Goal: Task Accomplishment & Management: Use online tool/utility

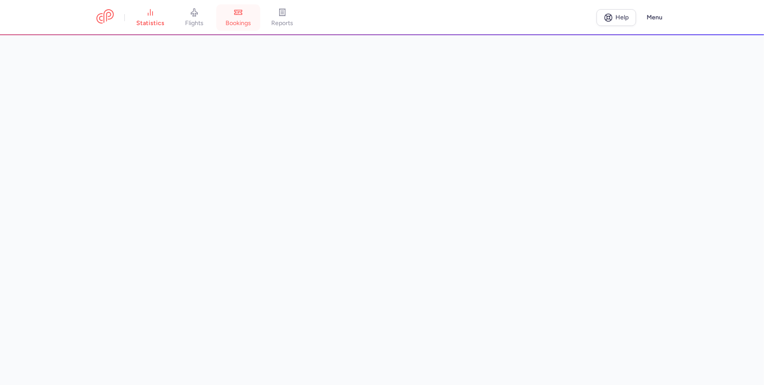
click at [226, 19] on link "bookings" at bounding box center [238, 17] width 44 height 19
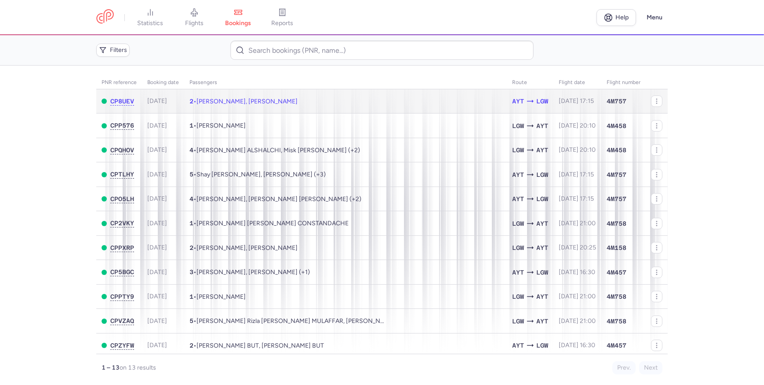
click at [359, 105] on td "2 • Ivan CHELTSOV, Diana AVSHALUMOVA" at bounding box center [345, 101] width 323 height 24
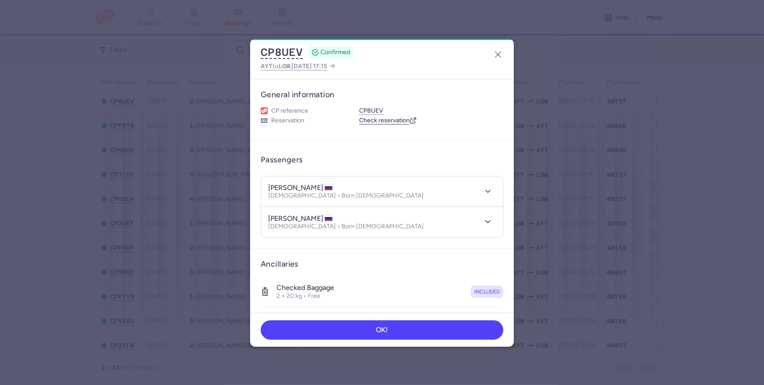
click at [325, 186] on h4 "diana AVSHALUMOVA" at bounding box center [300, 187] width 65 height 9
copy h4 "AVSHALUMOVA"
click at [303, 214] on h4 "ivan CHELTSOV" at bounding box center [300, 218] width 65 height 9
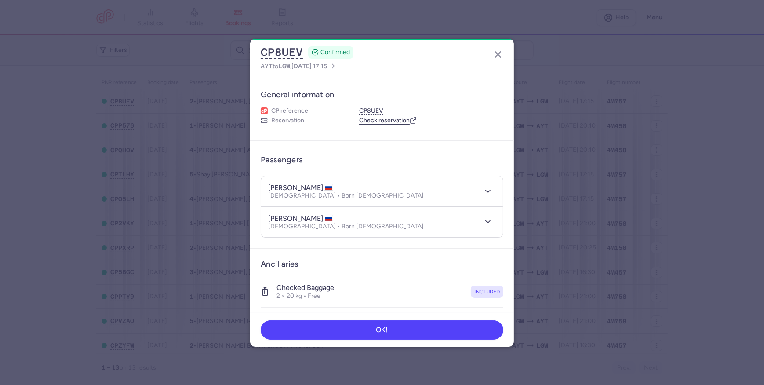
copy h4 "CHELTSOV"
click at [277, 187] on h4 "diana AVSHALUMOVA" at bounding box center [300, 187] width 65 height 9
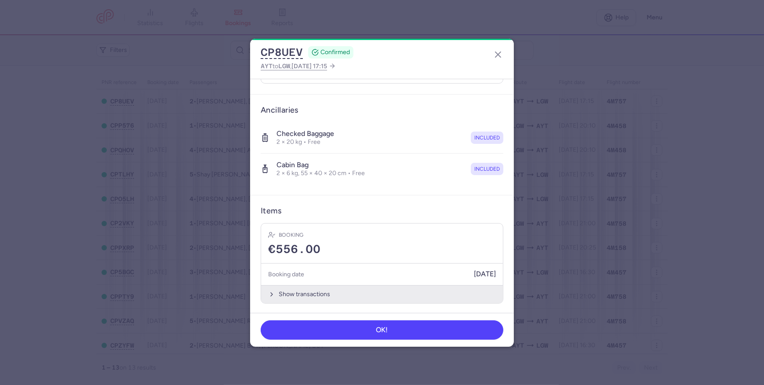
click at [301, 291] on button "Show transactions" at bounding box center [382, 294] width 242 height 18
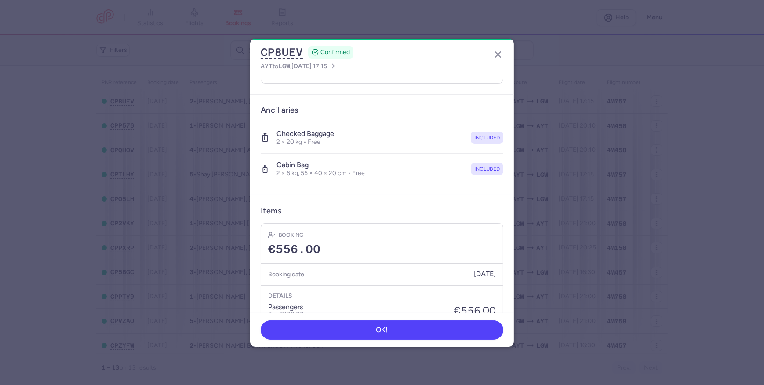
scroll to position [289, 0]
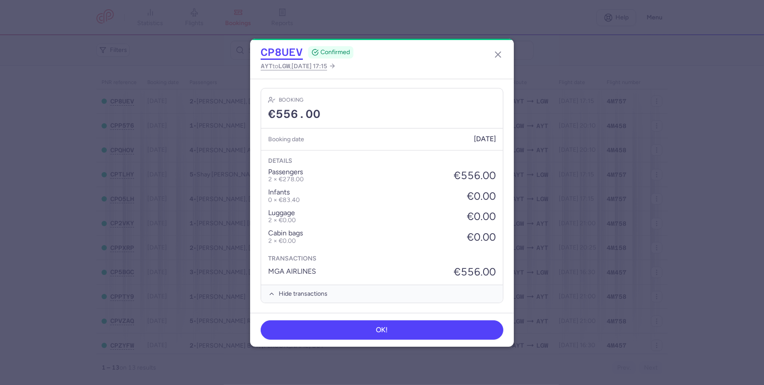
click at [277, 50] on button "CP8UEV" at bounding box center [282, 52] width 42 height 13
click at [499, 58] on icon "button" at bounding box center [498, 54] width 11 height 11
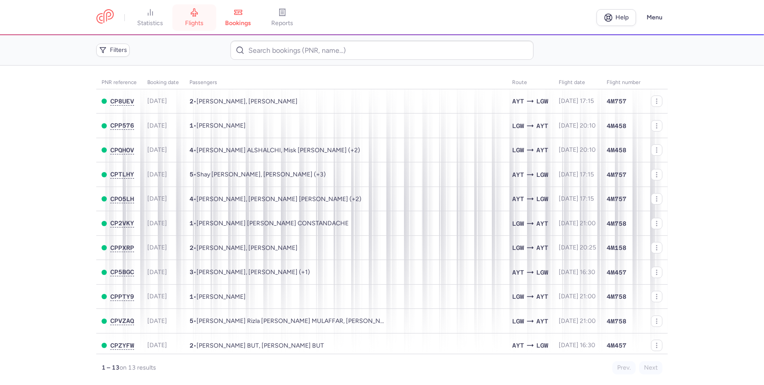
click at [203, 25] on span "flights" at bounding box center [194, 23] width 18 height 8
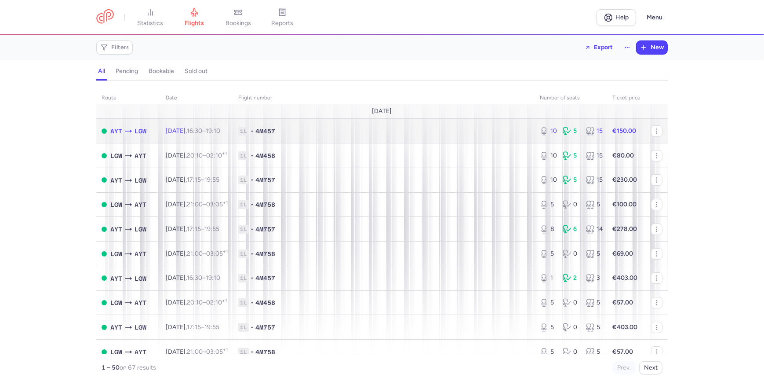
click at [329, 136] on td "1L • 4M457" at bounding box center [384, 131] width 302 height 25
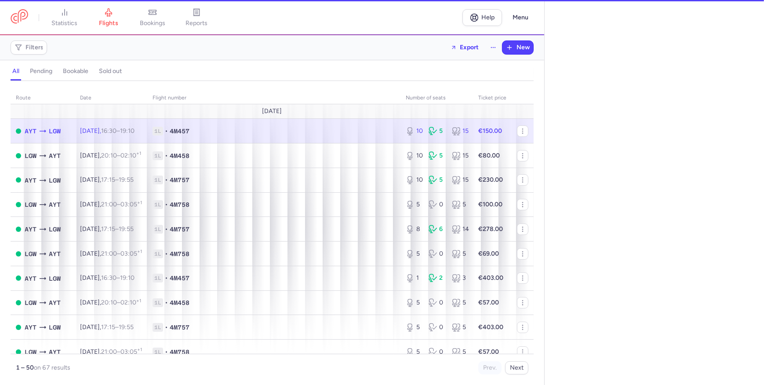
select select "days"
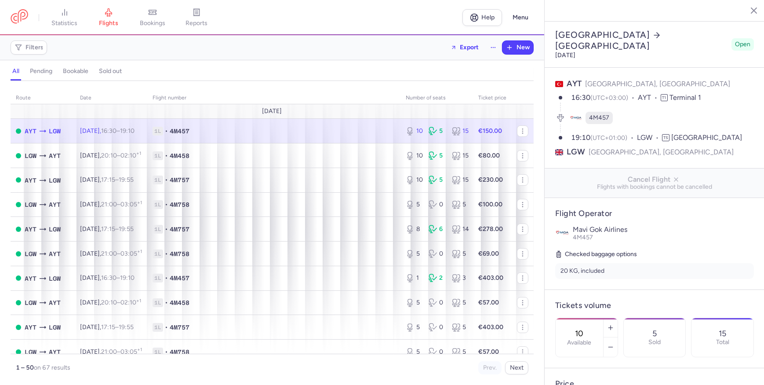
click at [743, 12] on icon "button" at bounding box center [747, 10] width 9 height 9
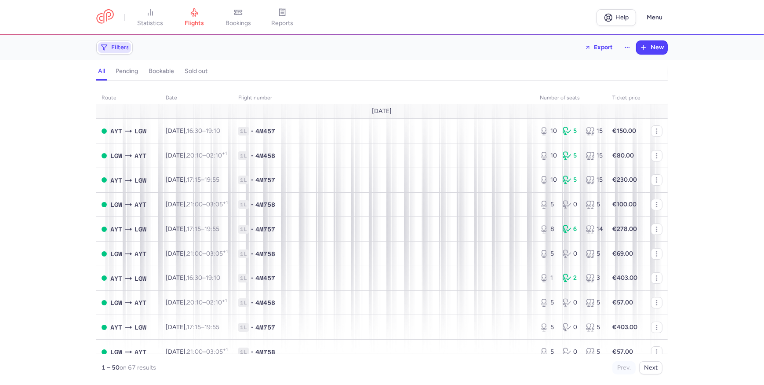
click at [121, 49] on span "Filters" at bounding box center [120, 47] width 18 height 7
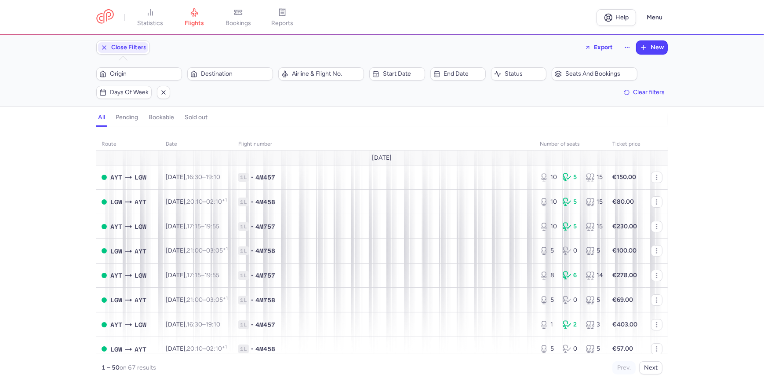
drag, startPoint x: 158, startPoint y: 18, endPoint x: 208, endPoint y: 134, distance: 126.2
click at [158, 18] on link "statistics" at bounding box center [150, 17] width 44 height 19
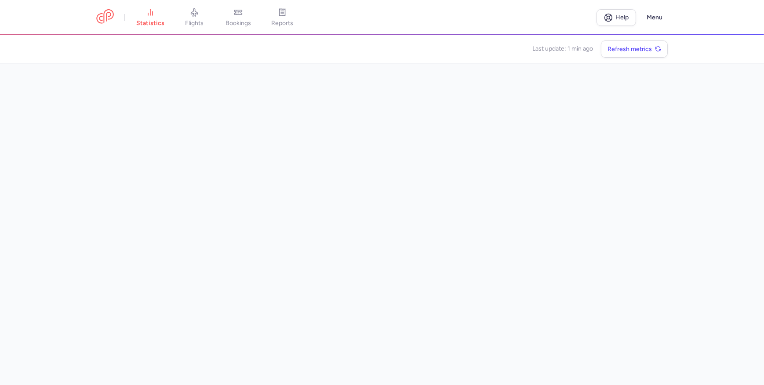
drag, startPoint x: 180, startPoint y: 19, endPoint x: 205, endPoint y: 41, distance: 33.3
click at [180, 19] on link "flights" at bounding box center [194, 17] width 44 height 19
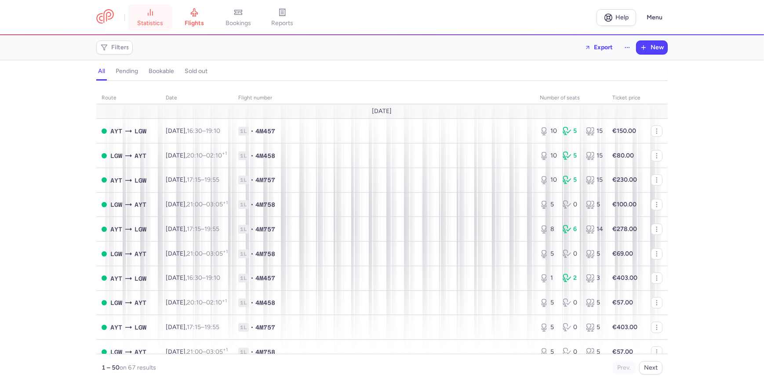
click at [145, 22] on span "statistics" at bounding box center [151, 23] width 26 height 8
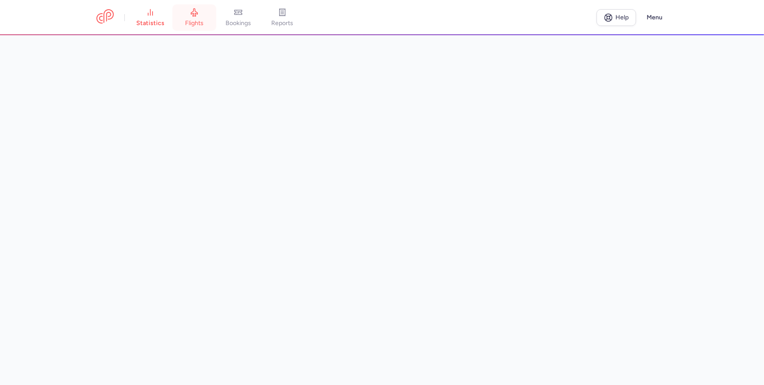
click at [204, 11] on link "flights" at bounding box center [194, 17] width 44 height 19
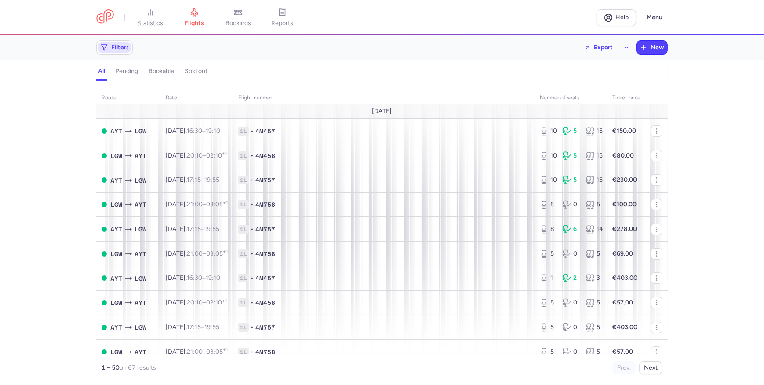
click at [120, 50] on span "Filters" at bounding box center [120, 47] width 18 height 7
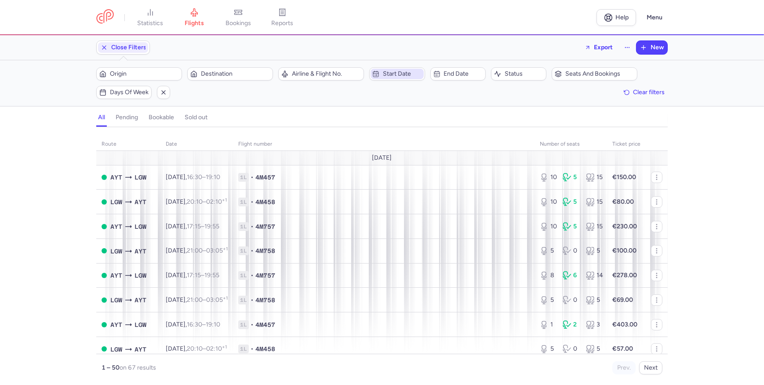
click at [404, 74] on span "Start date" at bounding box center [402, 73] width 39 height 7
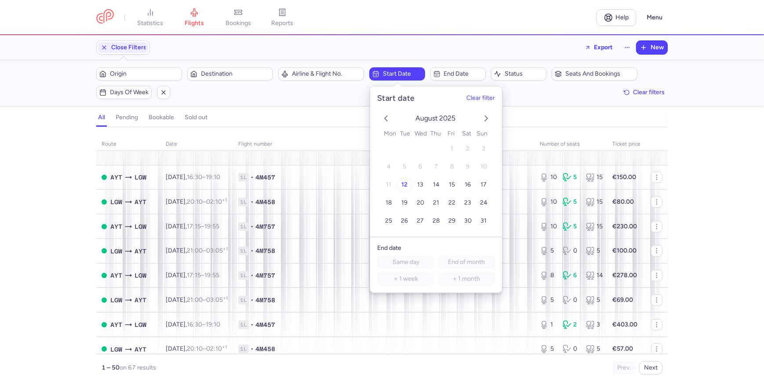
click at [400, 182] on button "12" at bounding box center [404, 184] width 15 height 15
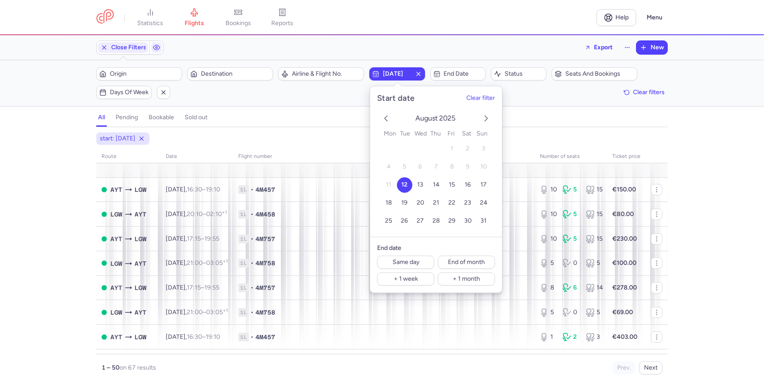
click at [533, 99] on div "Filters (1) – 67 results Origin Destination Airline & Flight No. 2025-08-12 End…" at bounding box center [382, 83] width 764 height 46
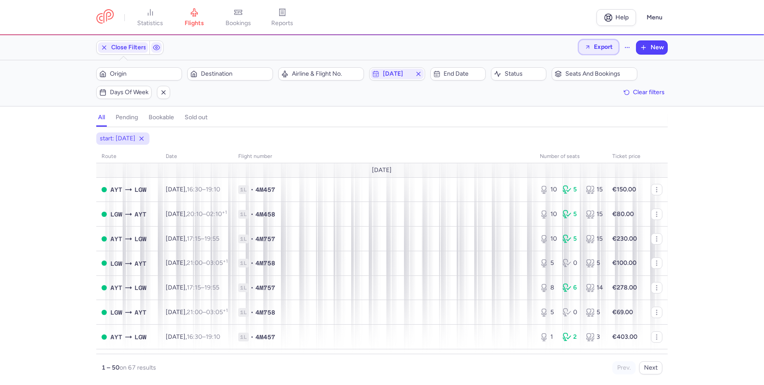
click at [608, 46] on span "Export" at bounding box center [603, 47] width 19 height 7
click at [586, 96] on button "Export ancillaries" at bounding box center [574, 99] width 87 height 14
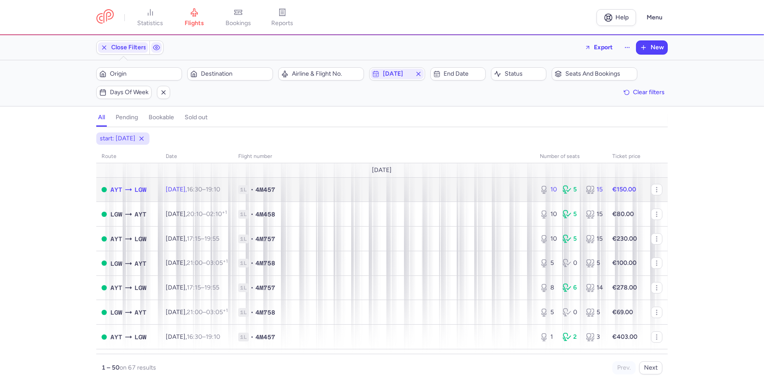
click at [480, 190] on span "1L • 4M457" at bounding box center [383, 189] width 291 height 9
select select "days"
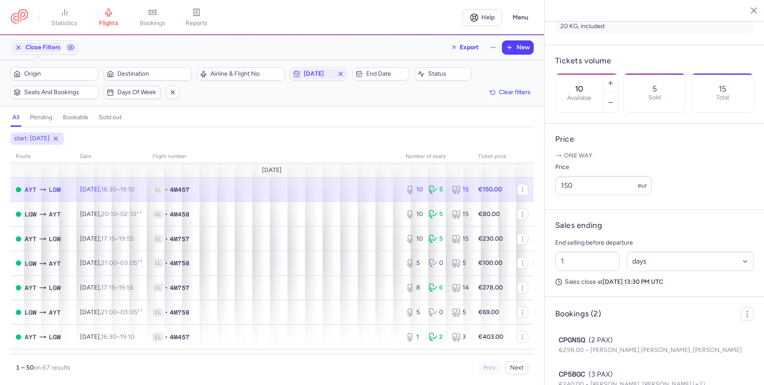
scroll to position [278, 0]
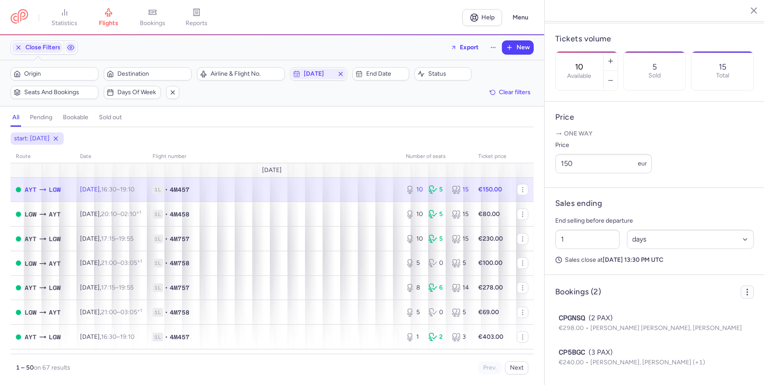
click at [745, 292] on icon "button" at bounding box center [747, 291] width 9 height 9
click at [703, 282] on article "Bookings (2) Export PNL Export ancillaries CPGNSQ (2 PAX) €298.00 Celestino PIN…" at bounding box center [655, 330] width 220 height 110
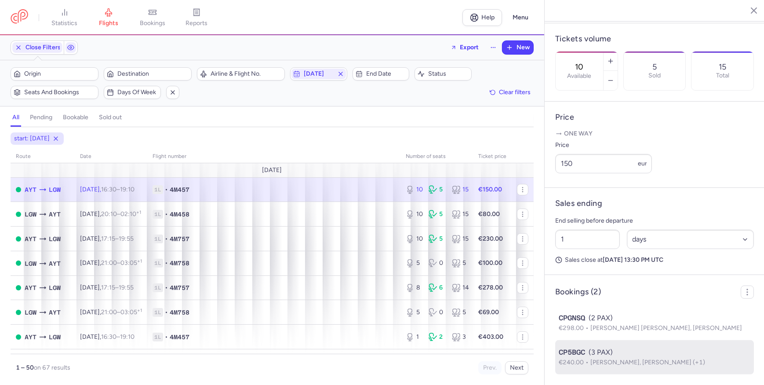
click at [580, 356] on span "CP5BGC" at bounding box center [572, 352] width 26 height 11
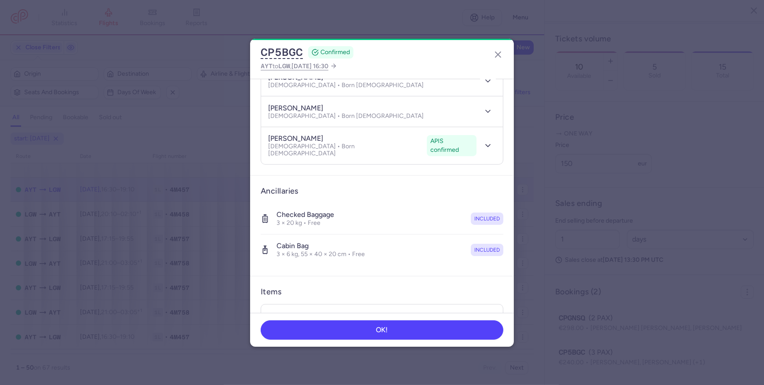
scroll to position [184, 0]
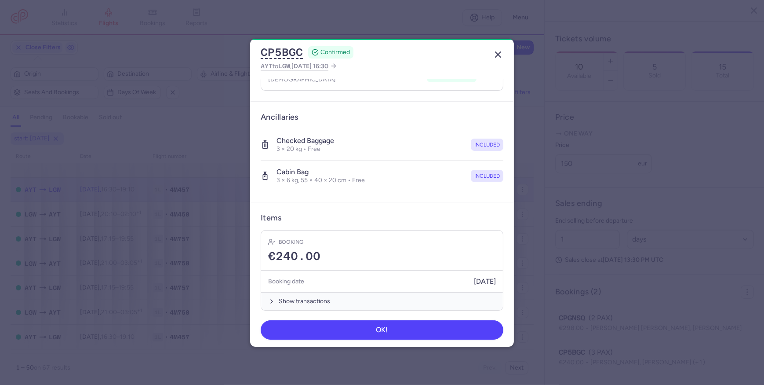
click at [500, 51] on icon "button" at bounding box center [498, 54] width 11 height 11
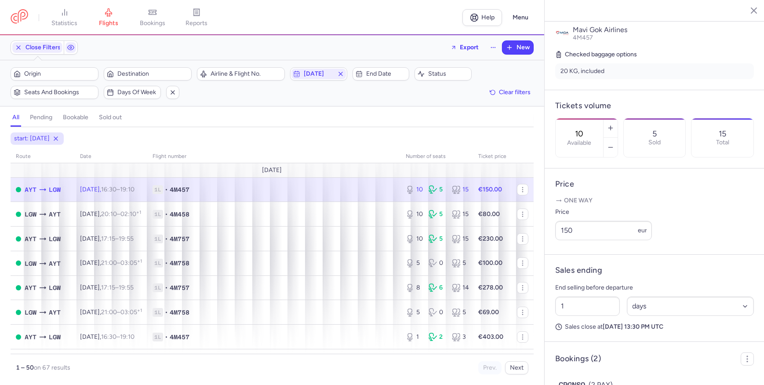
scroll to position [278, 0]
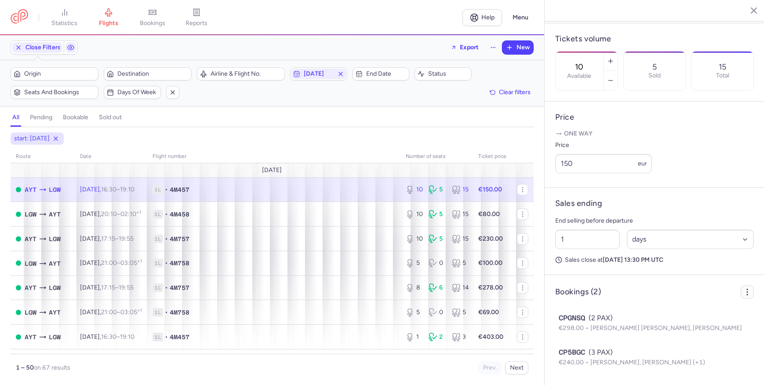
click at [743, 292] on icon "button" at bounding box center [747, 291] width 9 height 9
click at [663, 261] on strong "[DATE] 13:30 PM UTC" at bounding box center [633, 259] width 61 height 7
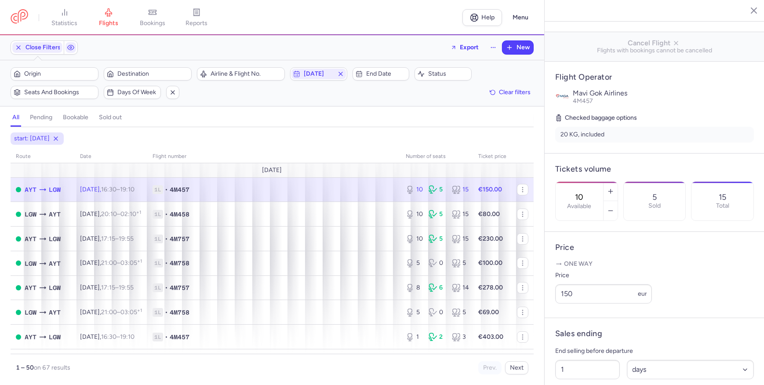
scroll to position [38, 0]
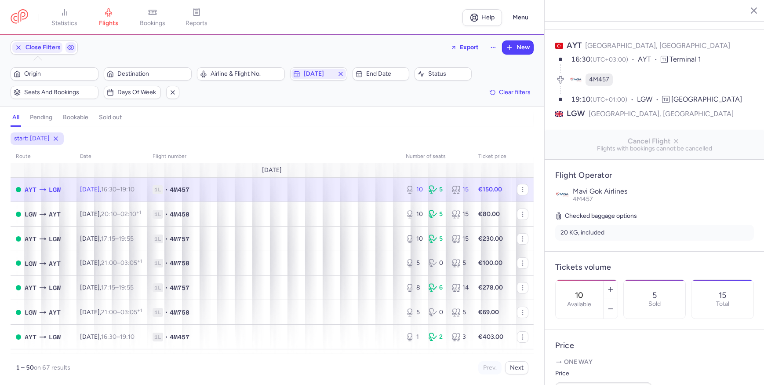
click at [746, 7] on icon "button" at bounding box center [747, 10] width 9 height 9
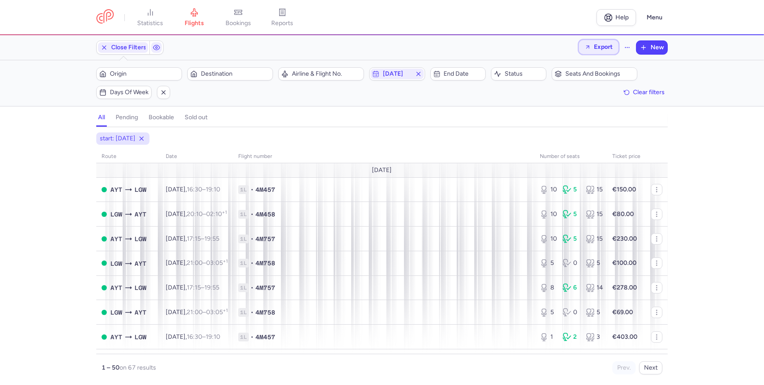
click at [604, 45] on span "Export" at bounding box center [603, 47] width 19 height 7
click at [590, 84] on button "Export PNLs" at bounding box center [574, 85] width 87 height 14
click at [15, 258] on div "start: 2025-08-12 route date Flight number number of seats Ticket price August …" at bounding box center [382, 258] width 764 height 252
click at [193, 19] on span "flights" at bounding box center [194, 23] width 19 height 8
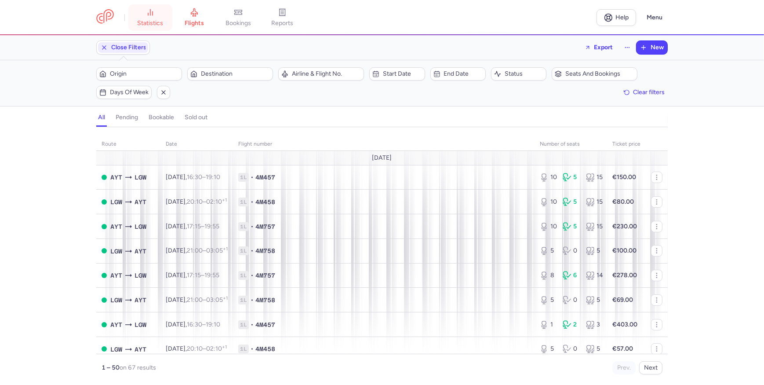
click at [153, 15] on line at bounding box center [153, 13] width 0 height 4
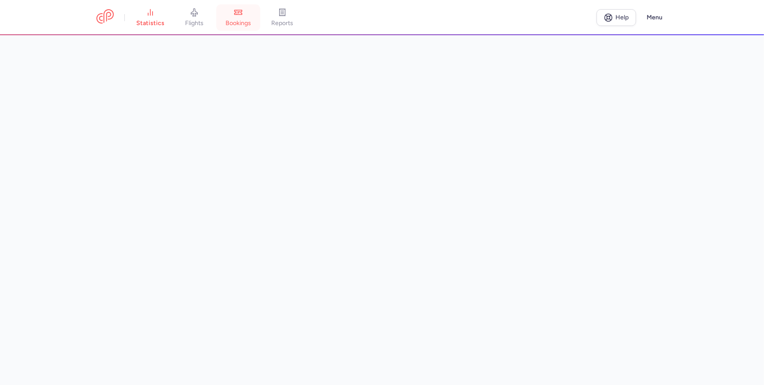
click at [231, 17] on link "bookings" at bounding box center [238, 17] width 44 height 19
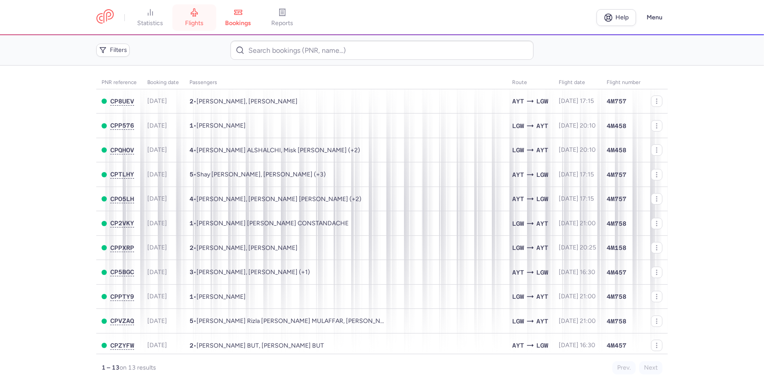
click at [202, 17] on link "flights" at bounding box center [194, 17] width 44 height 19
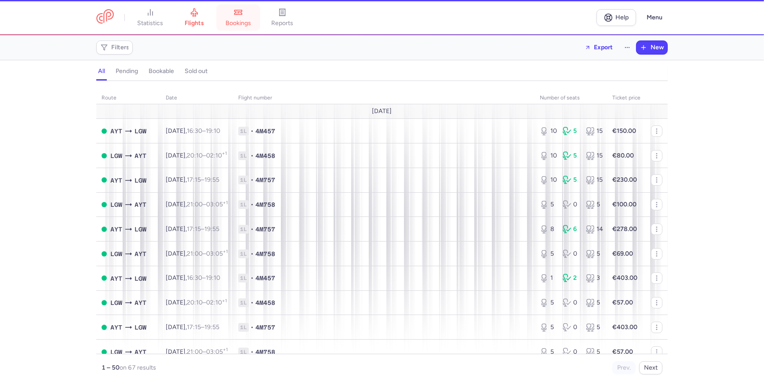
click at [227, 8] on link "bookings" at bounding box center [238, 17] width 44 height 19
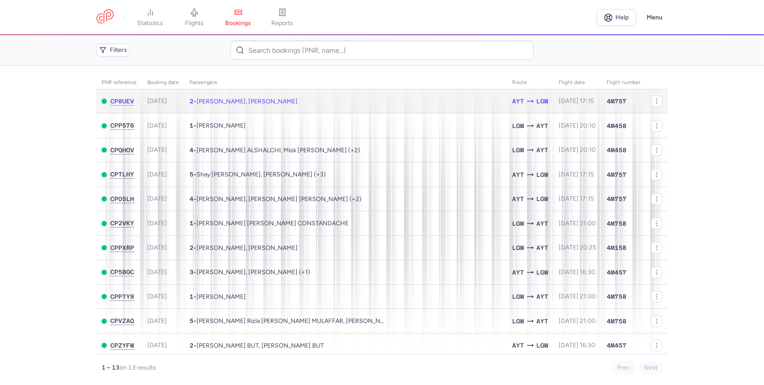
click at [372, 104] on td "2 • Ivan CHELTSOV, Diana AVSHALUMOVA" at bounding box center [345, 101] width 323 height 24
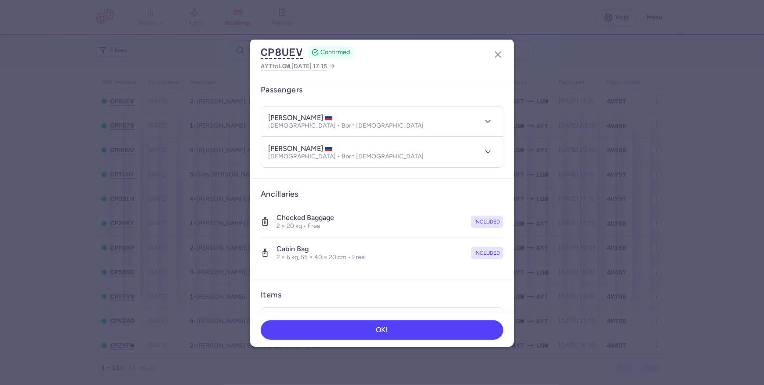
scroll to position [154, 0]
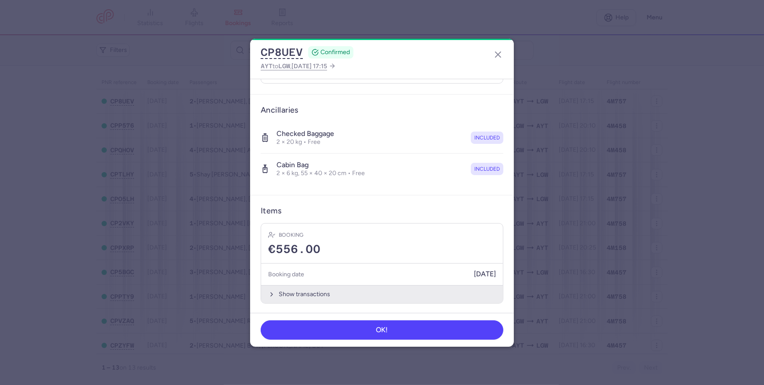
click at [268, 291] on icon "button" at bounding box center [271, 294] width 7 height 7
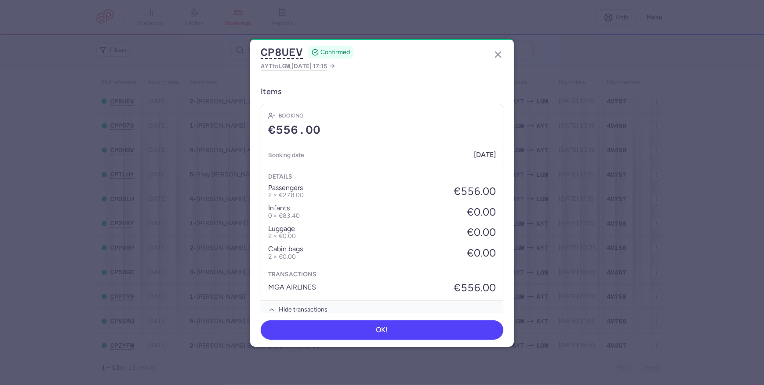
scroll to position [273, 0]
click at [493, 49] on icon "button" at bounding box center [498, 54] width 11 height 11
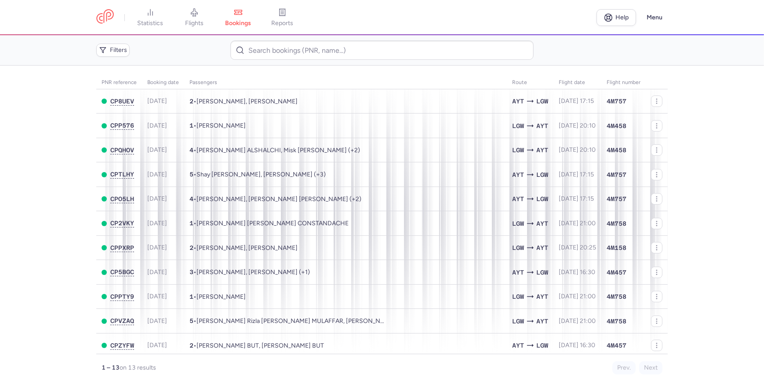
click at [651, 75] on main "PNR reference Booking date Passengers Route flight date Flight number CP8UEV 20…" at bounding box center [382, 225] width 764 height 319
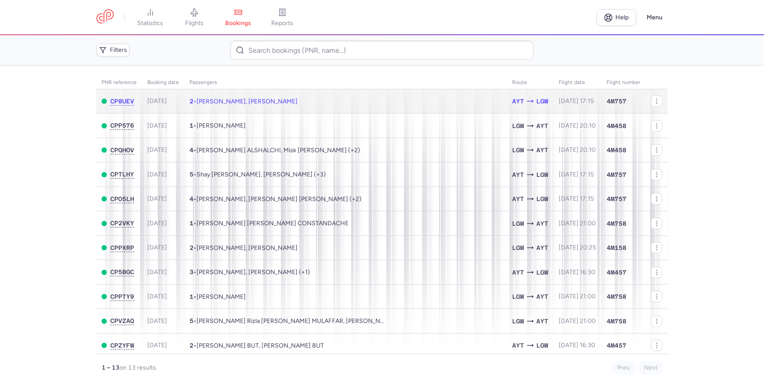
click at [160, 98] on span "2025-08-11" at bounding box center [157, 100] width 20 height 7
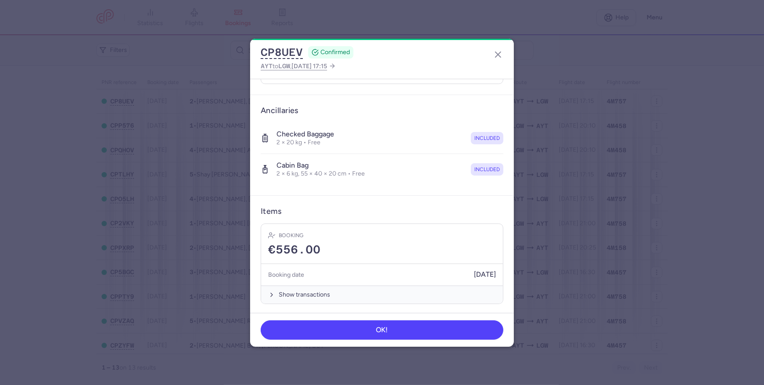
scroll to position [154, 0]
click at [502, 58] on icon "button" at bounding box center [498, 54] width 11 height 11
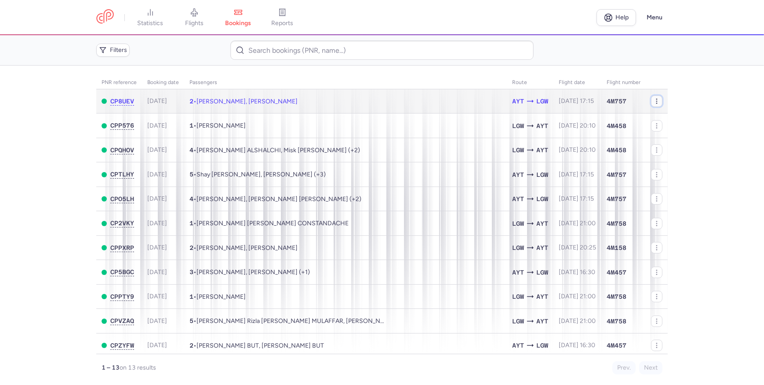
click at [656, 103] on circle "button" at bounding box center [656, 103] width 0 height 0
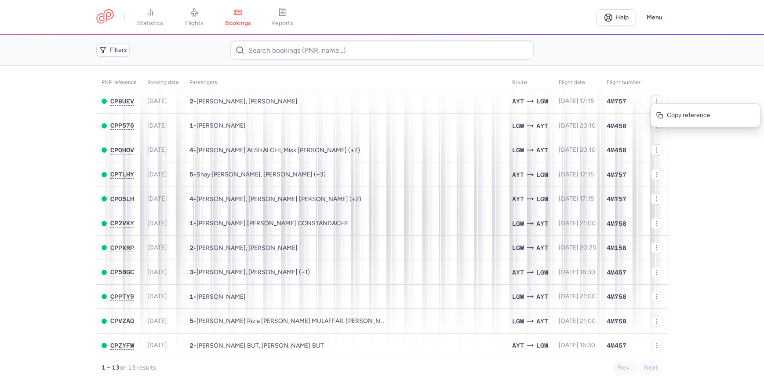
click at [691, 85] on main "PNR reference Booking date Passengers Route flight date Flight number CP8UEV 20…" at bounding box center [382, 225] width 764 height 319
click at [158, 12] on link "statistics" at bounding box center [150, 17] width 44 height 19
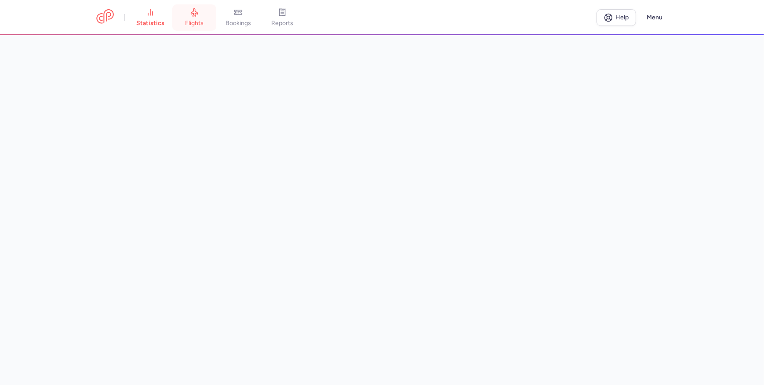
click at [207, 9] on link "flights" at bounding box center [194, 17] width 44 height 19
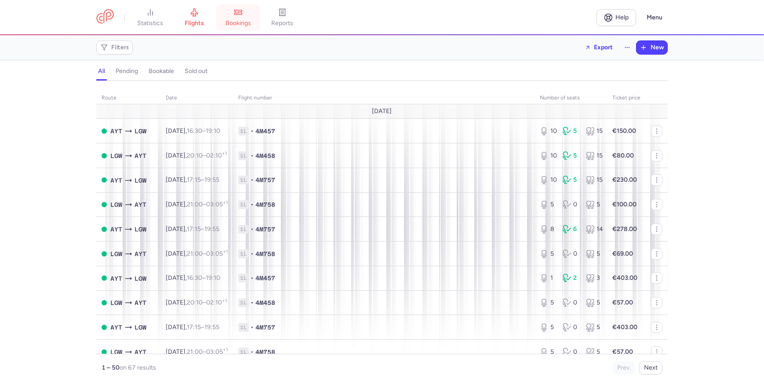
click at [220, 19] on link "bookings" at bounding box center [238, 17] width 44 height 19
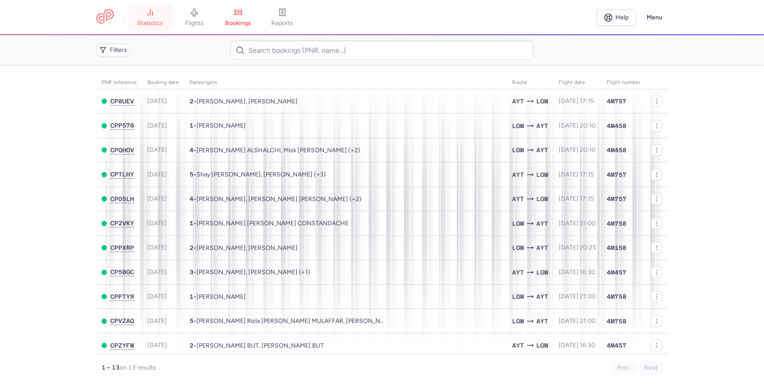
click at [154, 16] on icon at bounding box center [150, 12] width 9 height 9
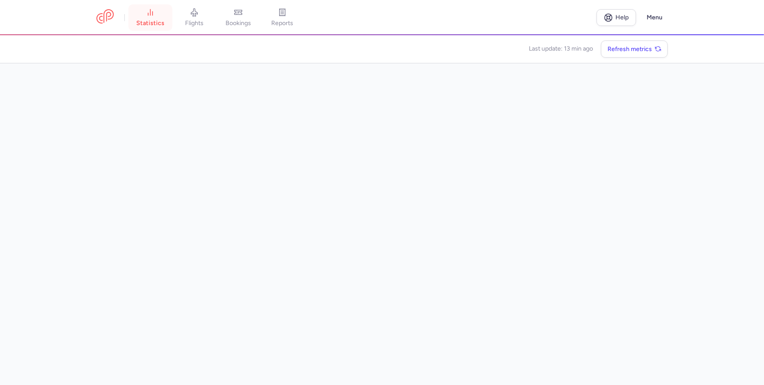
click at [145, 15] on link "statistics" at bounding box center [150, 17] width 44 height 19
click at [111, 17] on link at bounding box center [105, 17] width 18 height 16
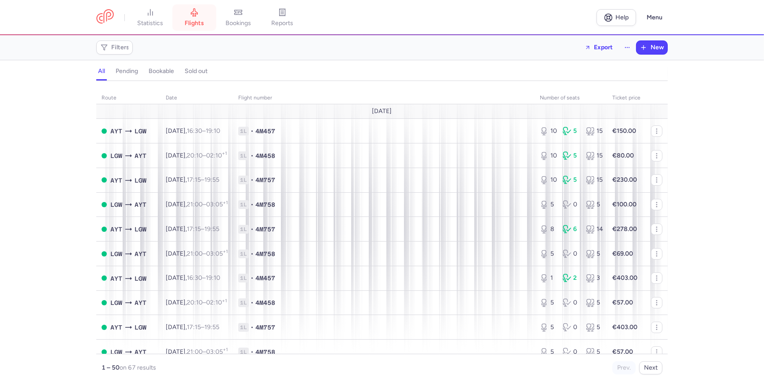
click at [182, 22] on link "flights" at bounding box center [194, 17] width 44 height 19
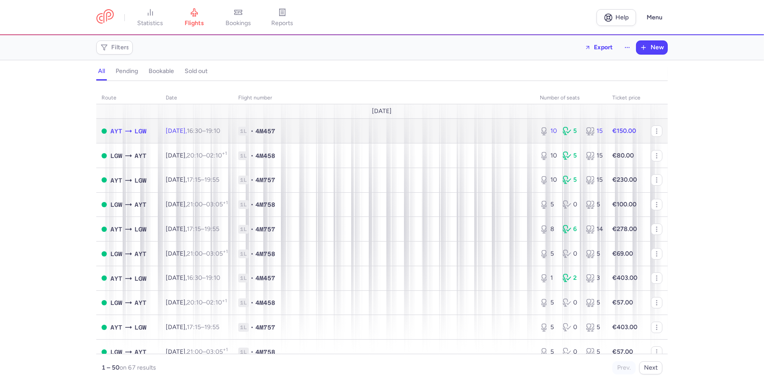
click at [249, 129] on span "1L" at bounding box center [243, 131] width 11 height 9
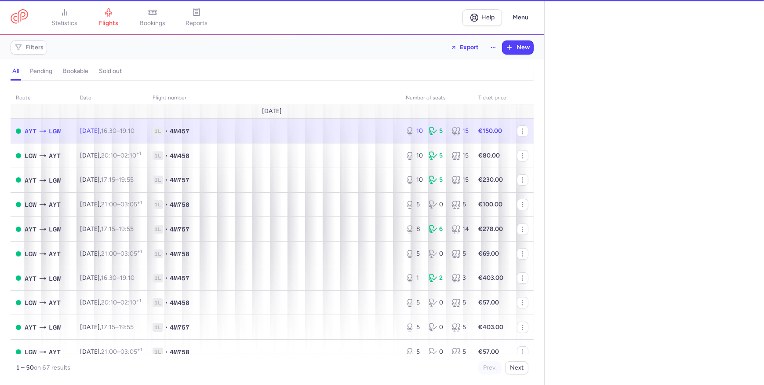
select select "days"
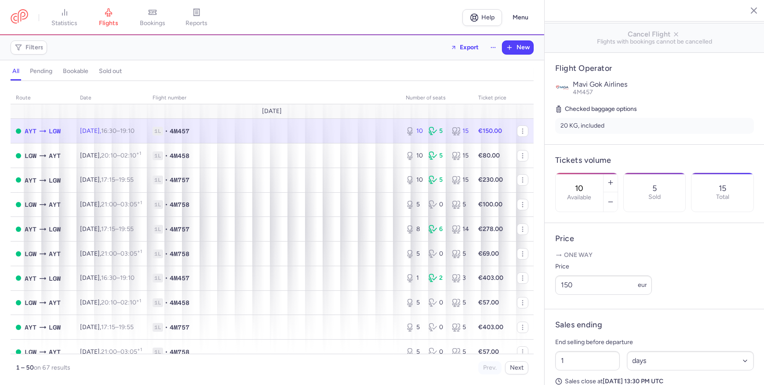
scroll to position [38, 0]
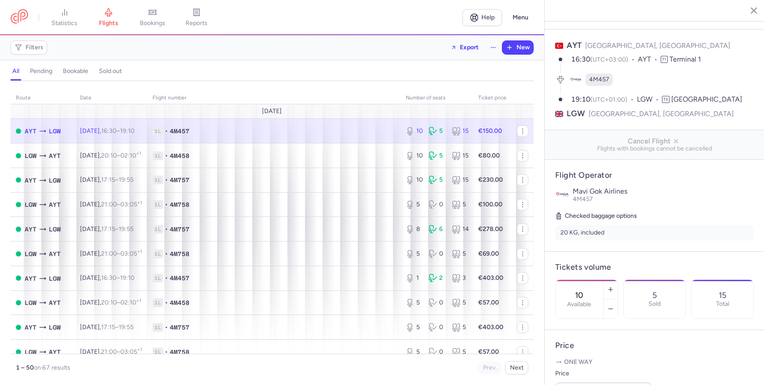
click at [744, 11] on icon "button" at bounding box center [747, 10] width 9 height 9
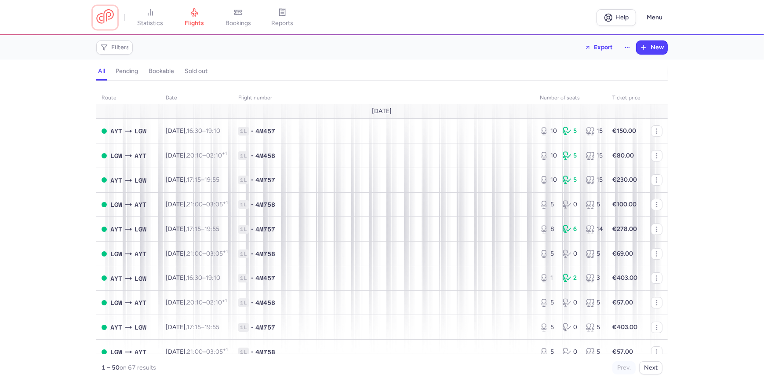
click at [96, 17] on link at bounding box center [105, 17] width 18 height 16
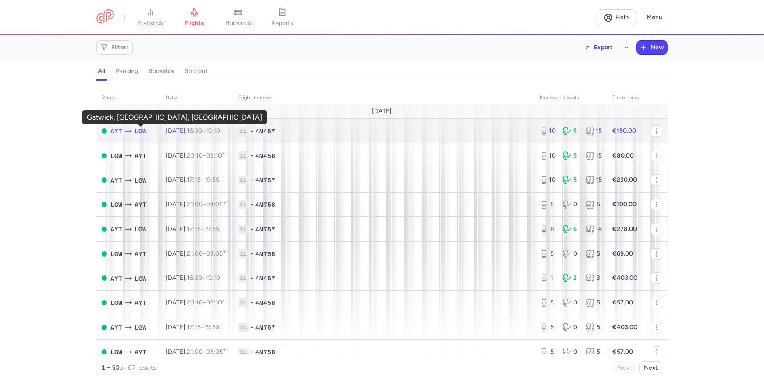
click at [146, 127] on span "LGW" at bounding box center [141, 131] width 12 height 10
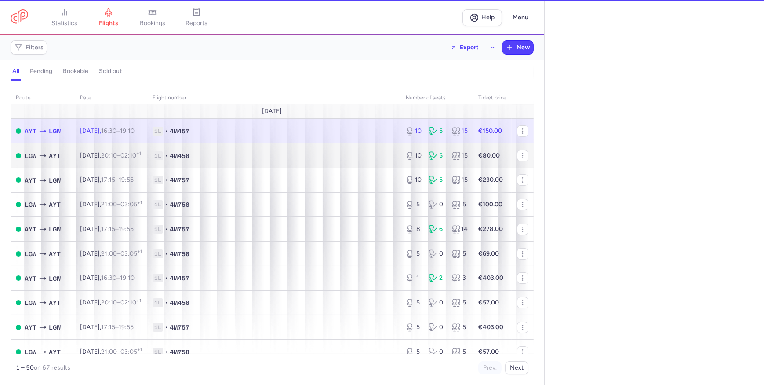
select select "days"
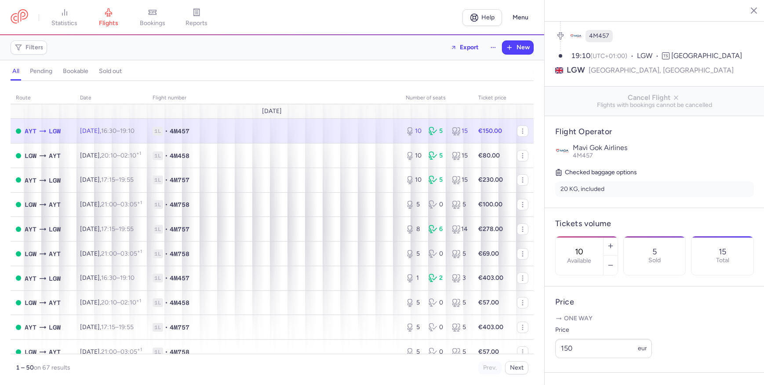
scroll to position [160, 0]
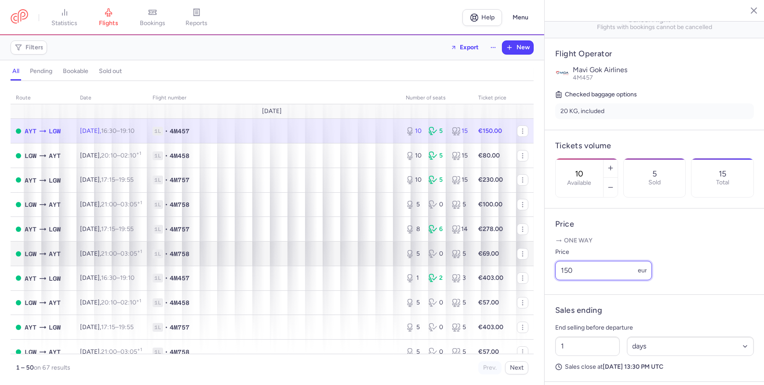
drag, startPoint x: 590, startPoint y: 285, endPoint x: 433, endPoint y: 266, distance: 157.6
click at [433, 266] on div "statistics flights bookings reports Help Menu Filters Export New all pending bo…" at bounding box center [382, 192] width 764 height 385
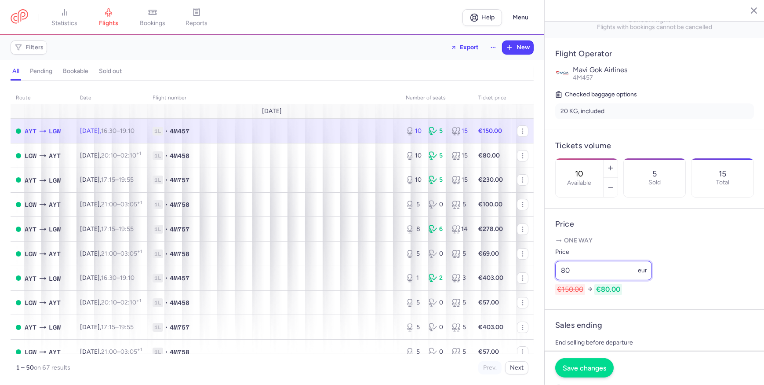
type input "80"
click at [587, 363] on button "Save changes" at bounding box center [584, 367] width 58 height 19
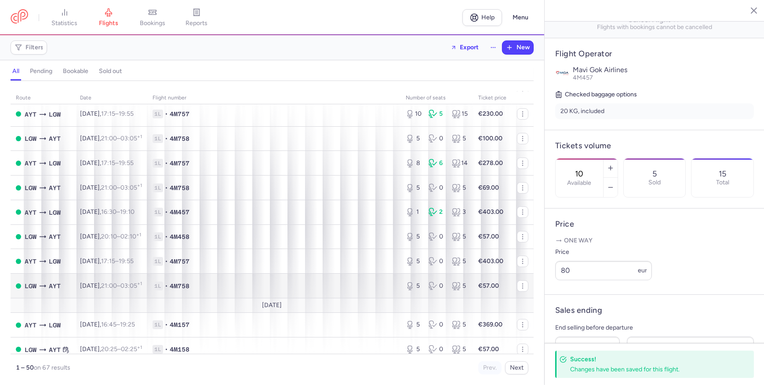
scroll to position [80, 0]
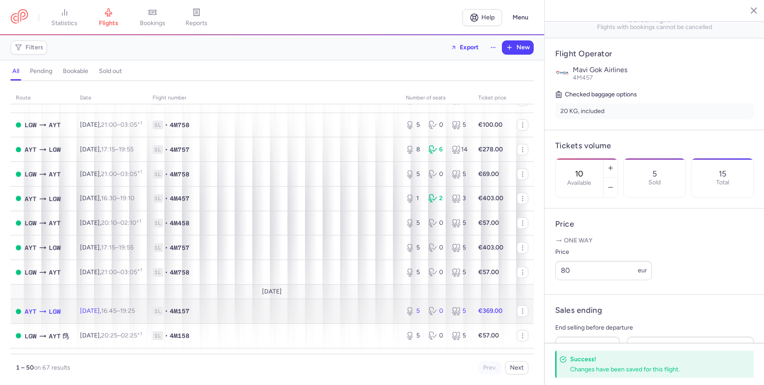
click at [252, 312] on span "1L • 4M157" at bounding box center [274, 310] width 243 height 9
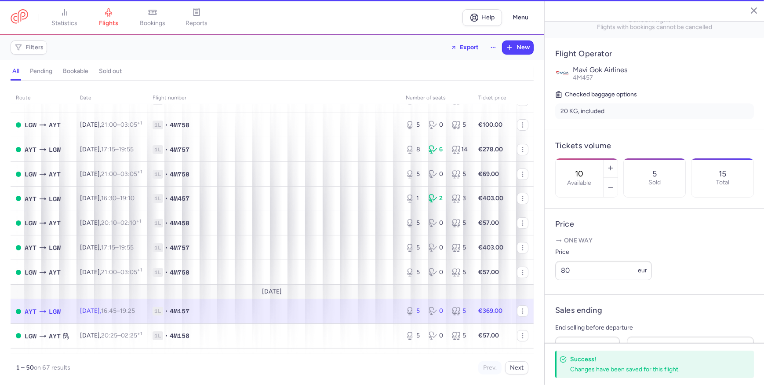
type input "5"
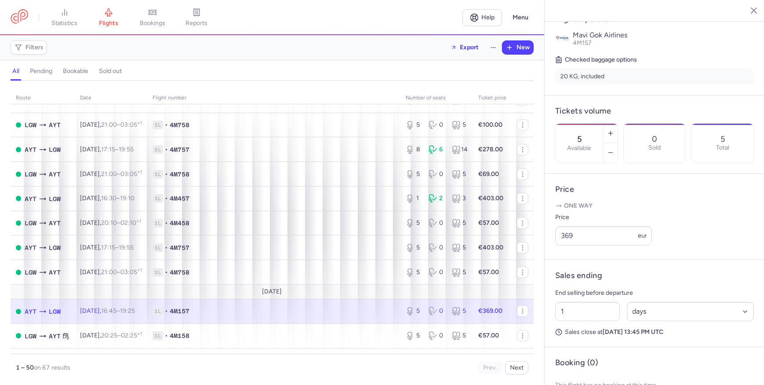
scroll to position [220, 0]
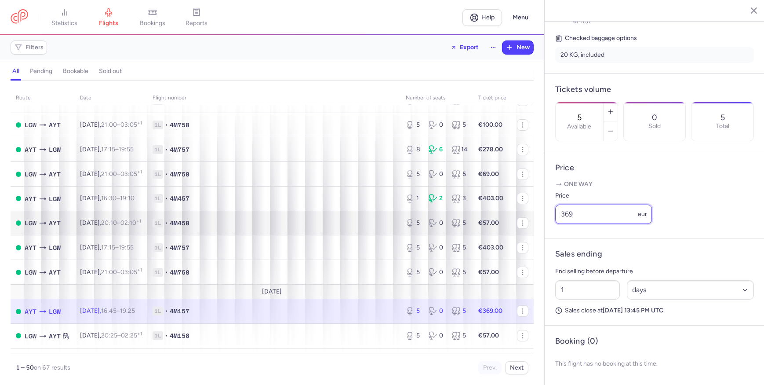
drag, startPoint x: 581, startPoint y: 212, endPoint x: 519, endPoint y: 216, distance: 62.1
click at [519, 216] on div "statistics flights bookings reports Help Menu Filters Export New all pending bo…" at bounding box center [382, 192] width 764 height 385
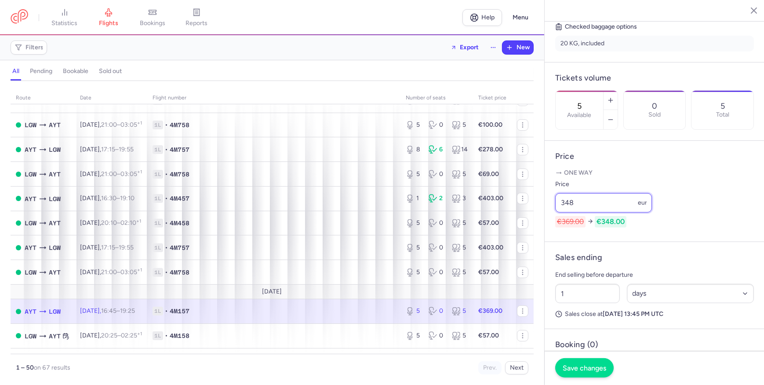
type input "348"
click at [573, 365] on span "Save changes" at bounding box center [585, 368] width 44 height 8
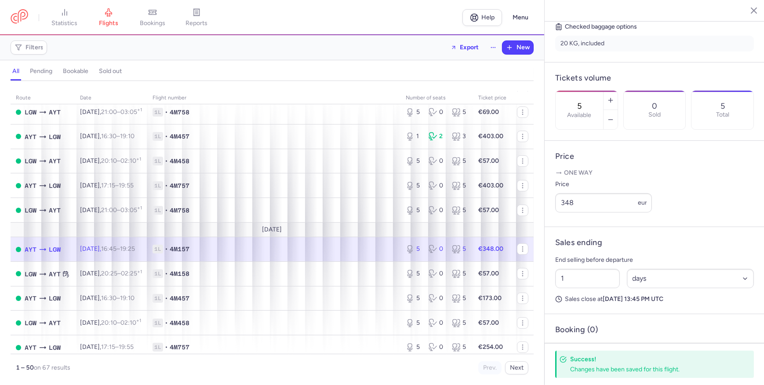
scroll to position [160, 0]
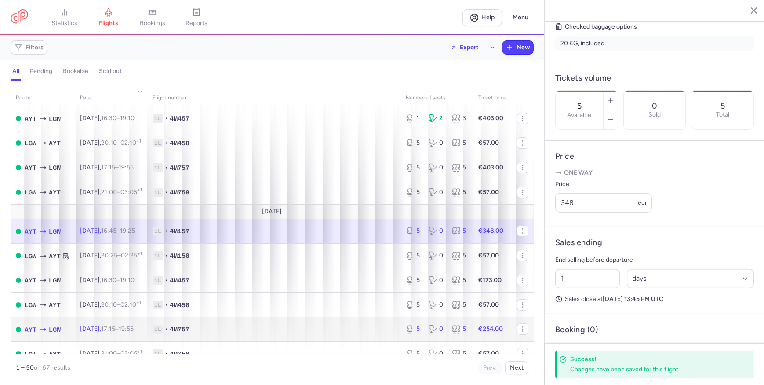
click at [283, 333] on span "1L • 4M757" at bounding box center [274, 328] width 243 height 9
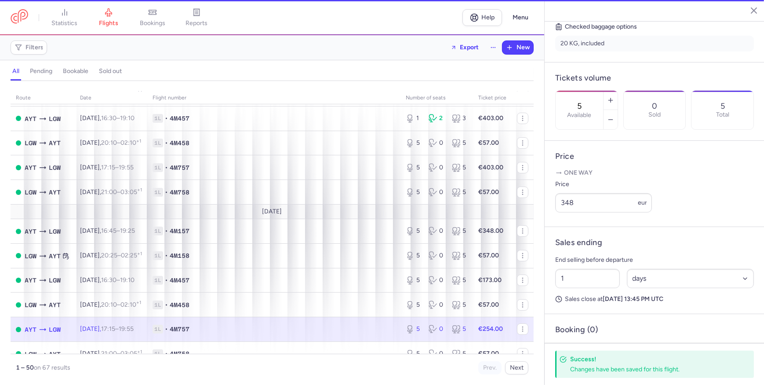
type input "2"
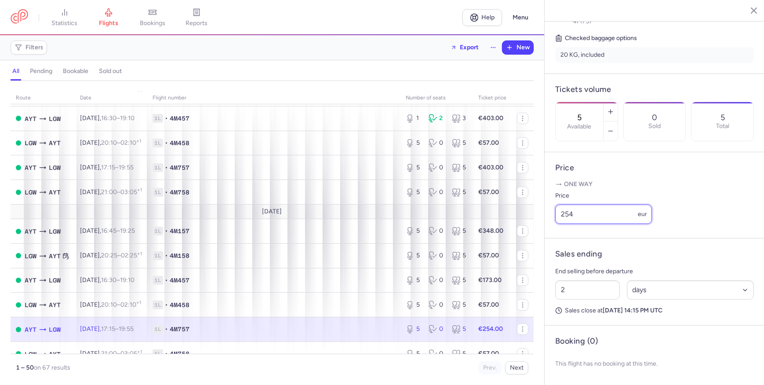
drag, startPoint x: 598, startPoint y: 211, endPoint x: 385, endPoint y: 217, distance: 212.8
click at [385, 217] on div "statistics flights bookings reports Help Menu Filters Export New all pending bo…" at bounding box center [382, 192] width 764 height 385
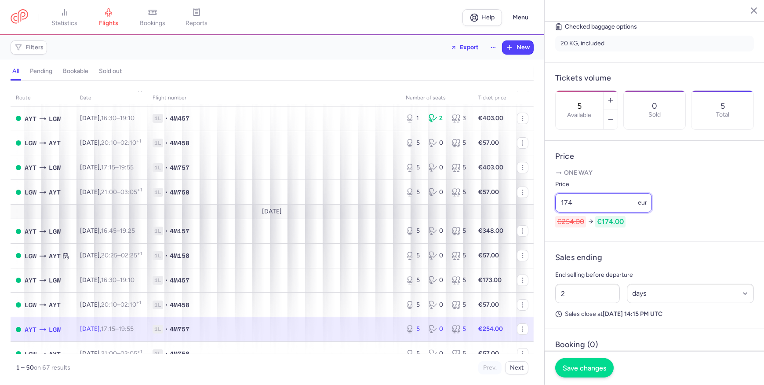
type input "174"
click at [596, 373] on button "Save changes" at bounding box center [584, 367] width 58 height 19
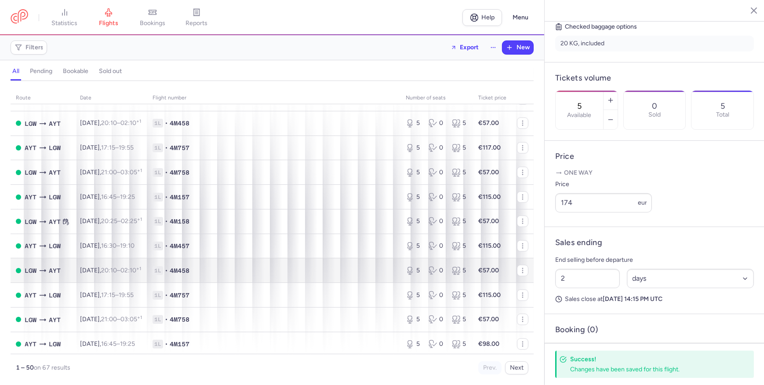
scroll to position [1032, 0]
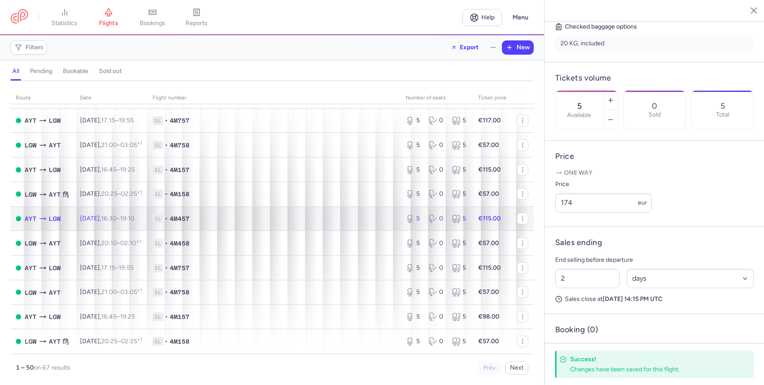
click at [147, 217] on td "[DATE] 16:30 – 19:10 +0" at bounding box center [111, 218] width 73 height 25
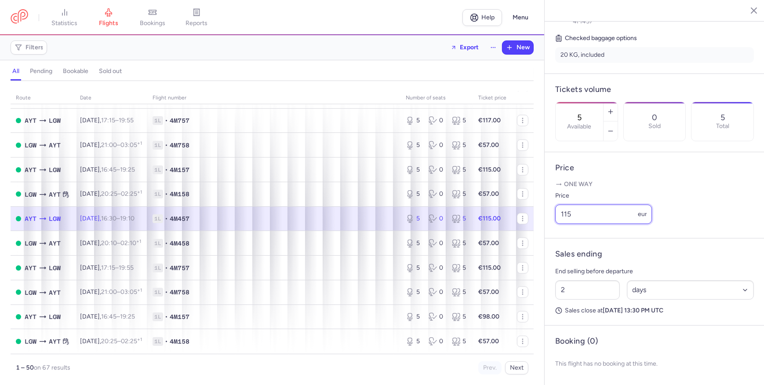
drag, startPoint x: 607, startPoint y: 217, endPoint x: 355, endPoint y: 206, distance: 251.7
click at [401, 215] on div "statistics flights bookings reports Help Menu Filters Export New all pending bo…" at bounding box center [382, 192] width 764 height 385
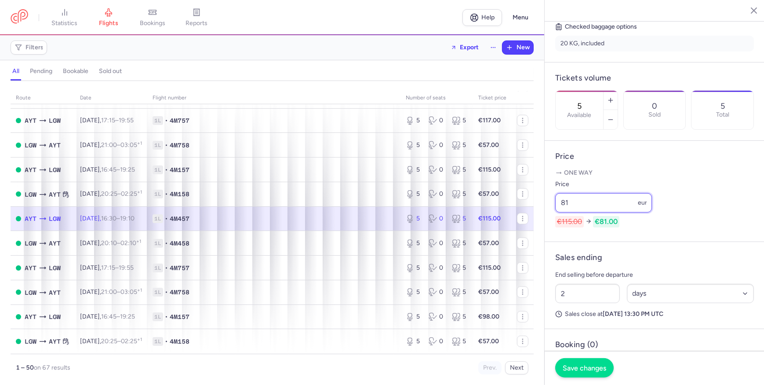
type input "81"
click at [587, 361] on button "Save changes" at bounding box center [584, 367] width 58 height 19
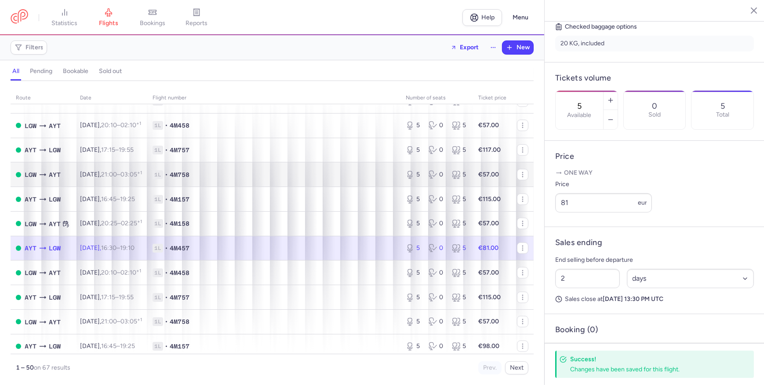
scroll to position [1032, 0]
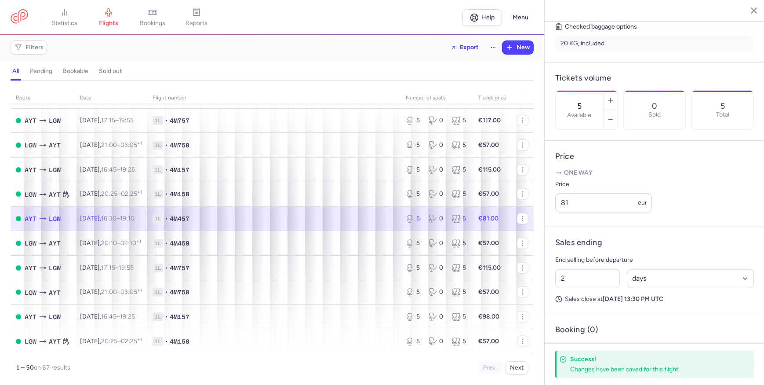
drag, startPoint x: 744, startPoint y: 6, endPoint x: 702, endPoint y: 40, distance: 53.8
click at [744, 6] on icon "button" at bounding box center [747, 10] width 9 height 9
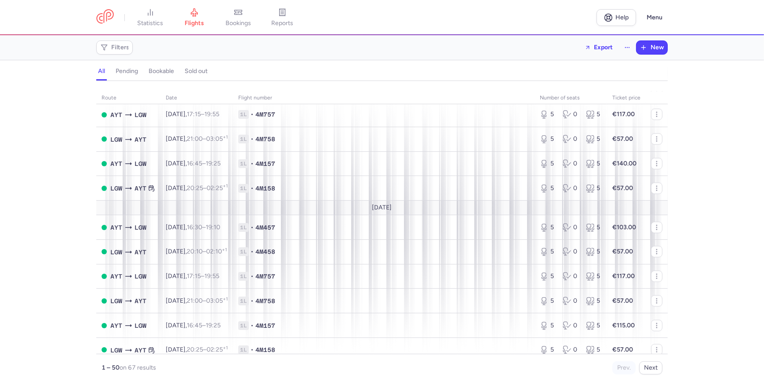
scroll to position [1032, 0]
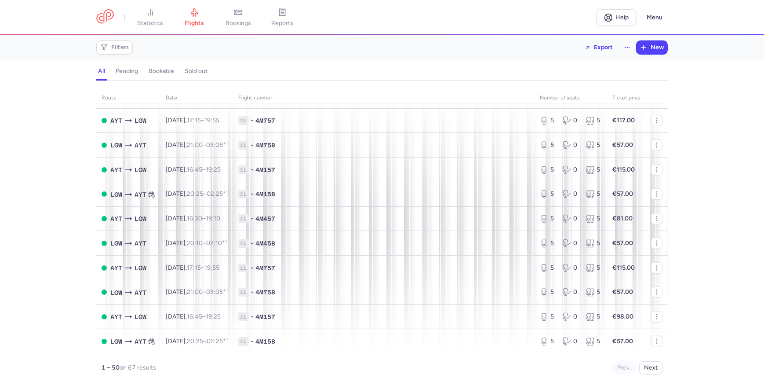
click at [56, 293] on div "route date Flight number number of seats Ticket price [DATE] AYT LGW [DATE] 16:…" at bounding box center [382, 235] width 764 height 298
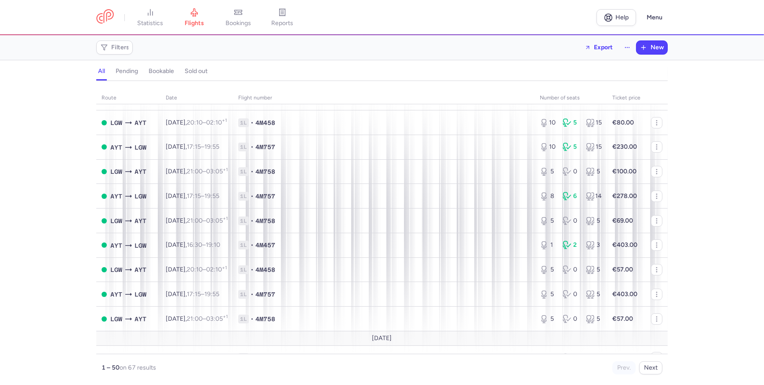
scroll to position [0, 0]
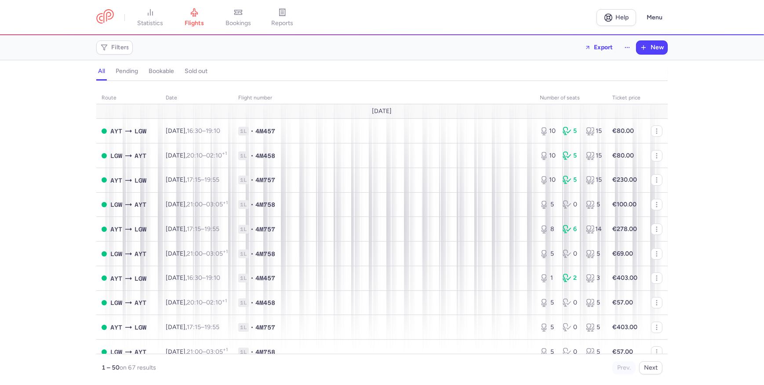
click at [102, 73] on h4 "all" at bounding box center [101, 71] width 7 height 8
click at [119, 73] on h4 "pending" at bounding box center [127, 71] width 22 height 8
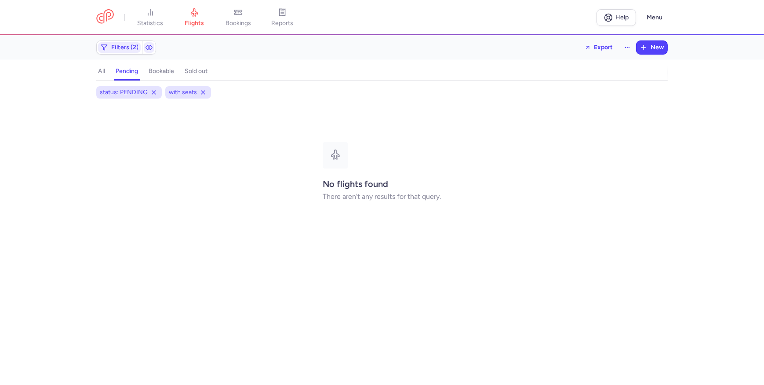
click at [102, 73] on h4 "all" at bounding box center [101, 71] width 7 height 8
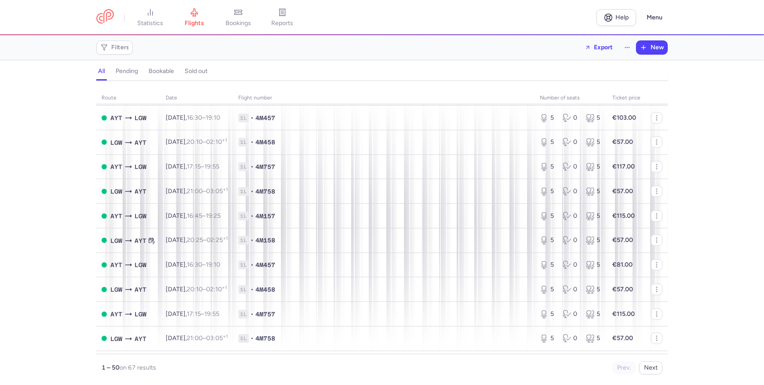
scroll to position [1032, 0]
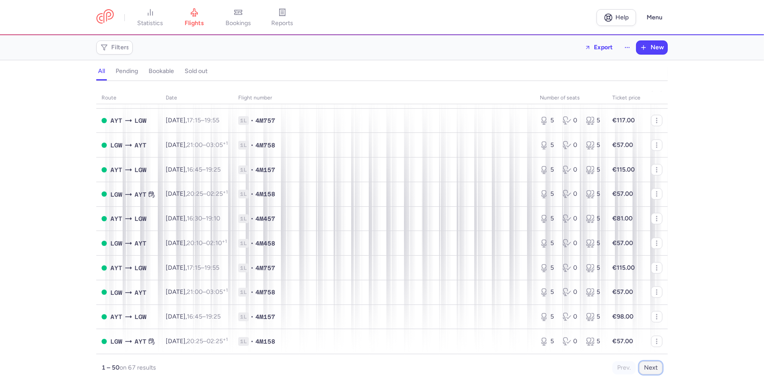
click at [653, 365] on button "Next" at bounding box center [650, 367] width 23 height 13
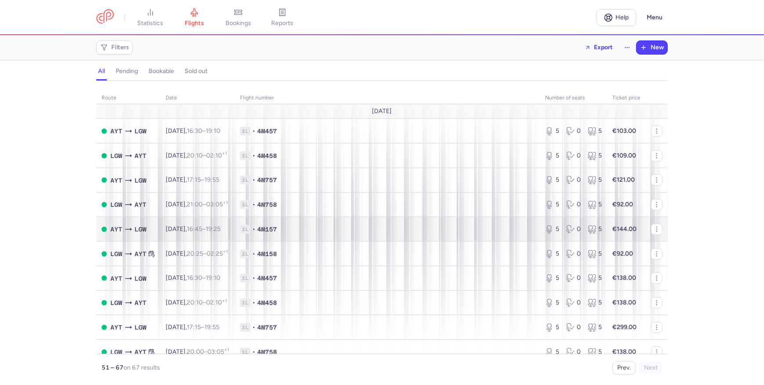
scroll to position [200, 0]
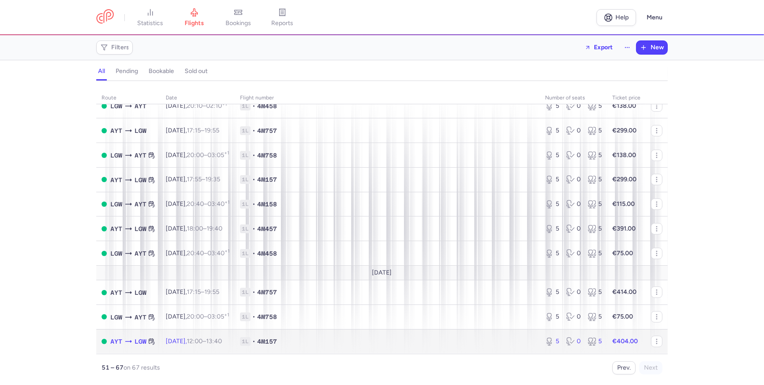
click at [203, 337] on time "12:00" at bounding box center [195, 340] width 16 height 7
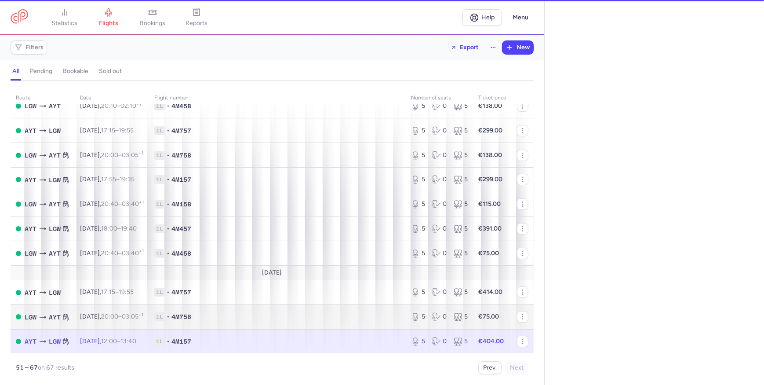
select select "days"
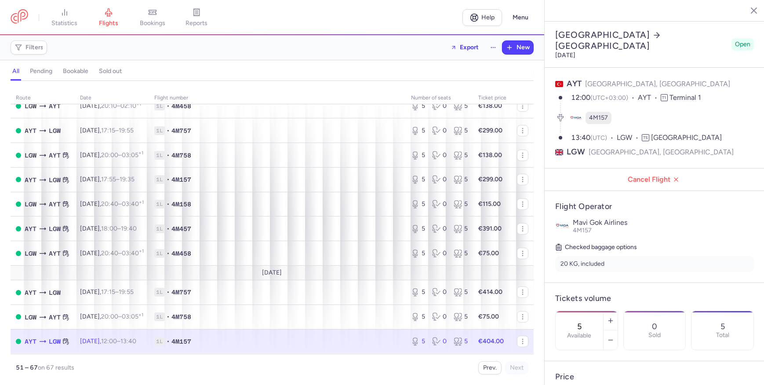
scroll to position [160, 0]
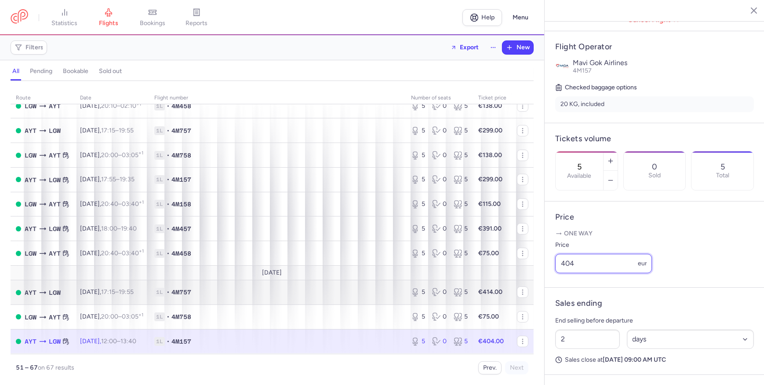
drag, startPoint x: 598, startPoint y: 273, endPoint x: 334, endPoint y: 289, distance: 264.2
click at [334, 289] on div "statistics flights bookings reports Help Menu Filters Export New all pending bo…" at bounding box center [382, 192] width 764 height 385
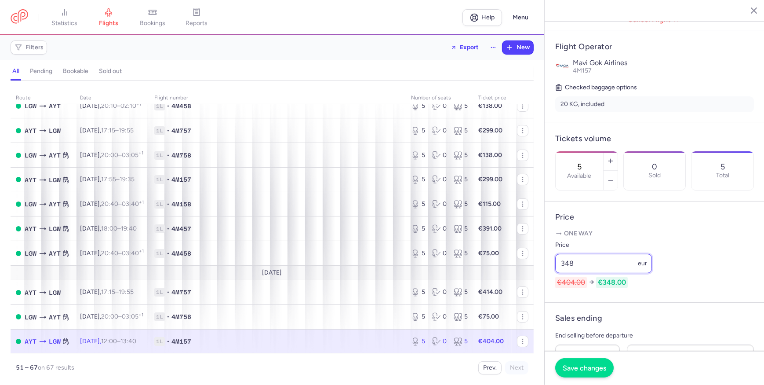
type input "348"
click at [596, 374] on button "Save changes" at bounding box center [584, 367] width 58 height 19
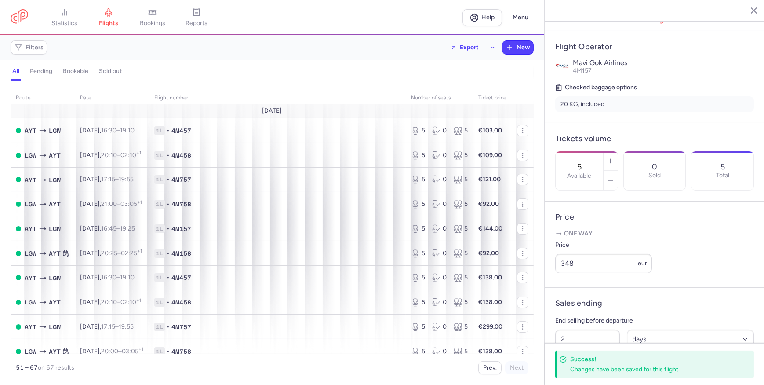
scroll to position [0, 0]
click at [70, 15] on link "statistics" at bounding box center [65, 17] width 44 height 19
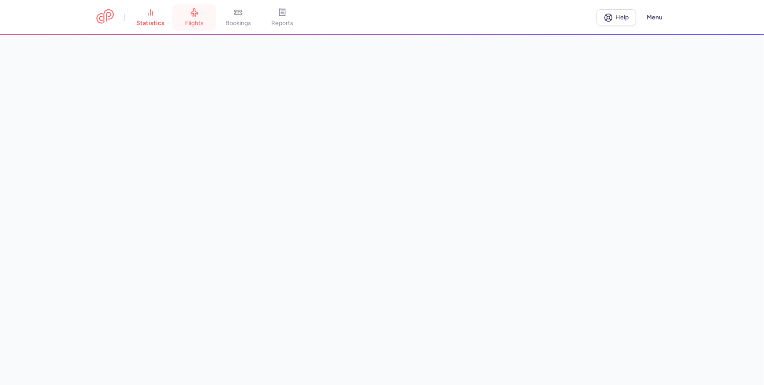
click at [201, 16] on link "flights" at bounding box center [194, 17] width 44 height 19
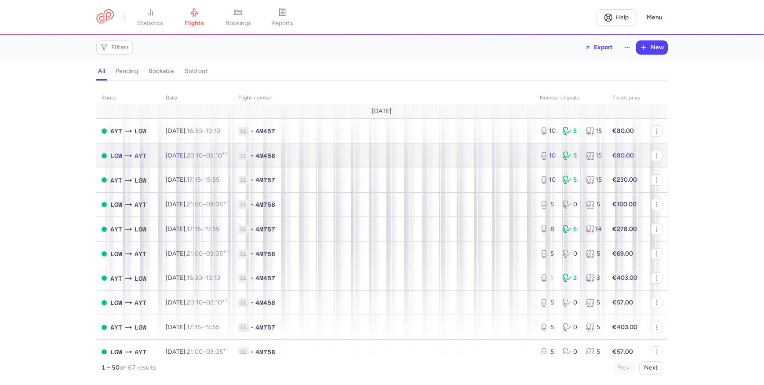
click at [326, 161] on td "1L • 4M458" at bounding box center [384, 155] width 302 height 25
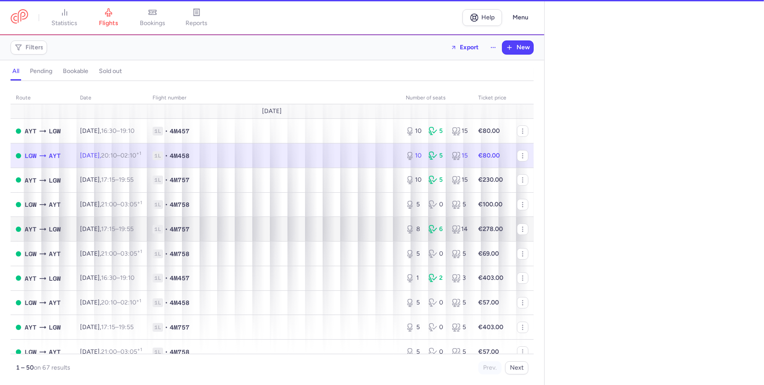
select select "days"
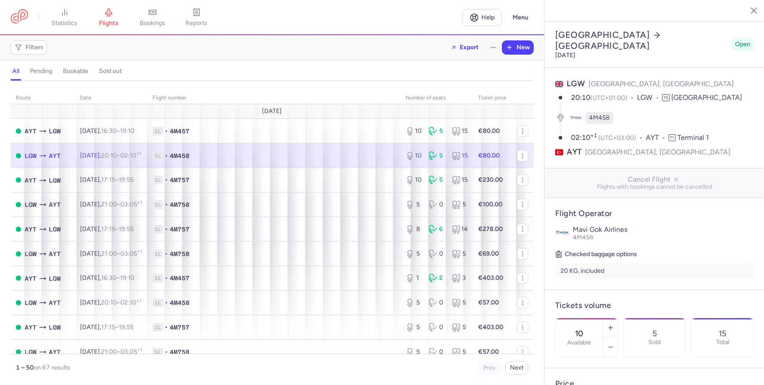
scroll to position [200, 0]
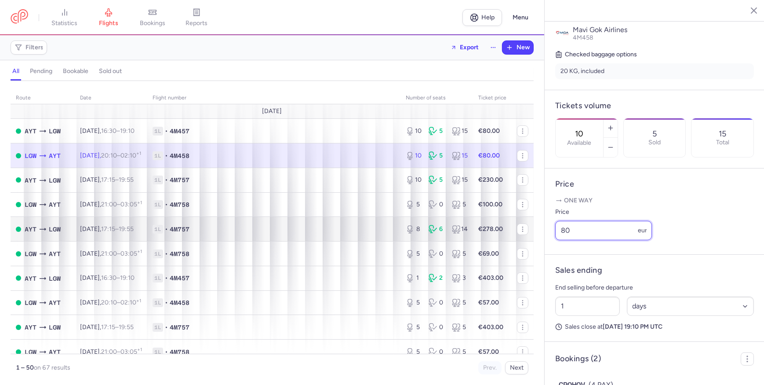
drag, startPoint x: 606, startPoint y: 241, endPoint x: 327, endPoint y: 239, distance: 279.6
click at [327, 239] on div "statistics flights bookings reports Help Menu Filters Export New all pending bo…" at bounding box center [382, 192] width 764 height 385
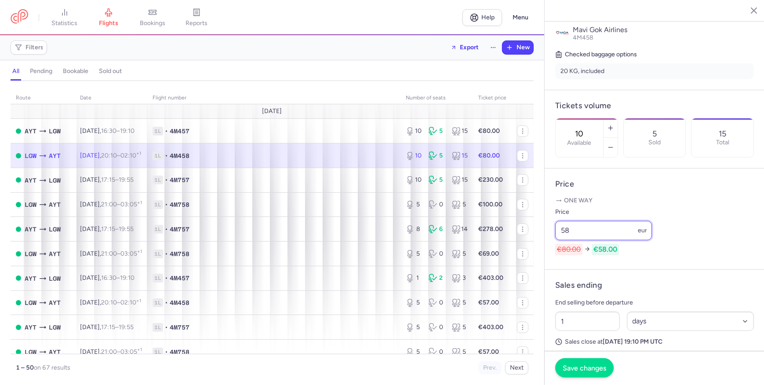
type input "58"
click at [588, 364] on span "Save changes" at bounding box center [585, 368] width 44 height 8
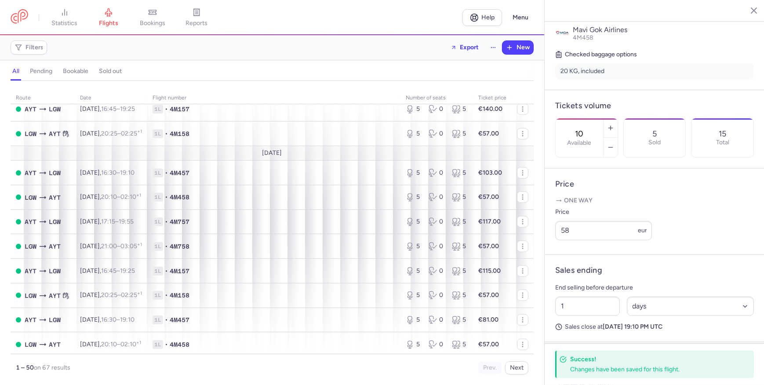
scroll to position [1032, 0]
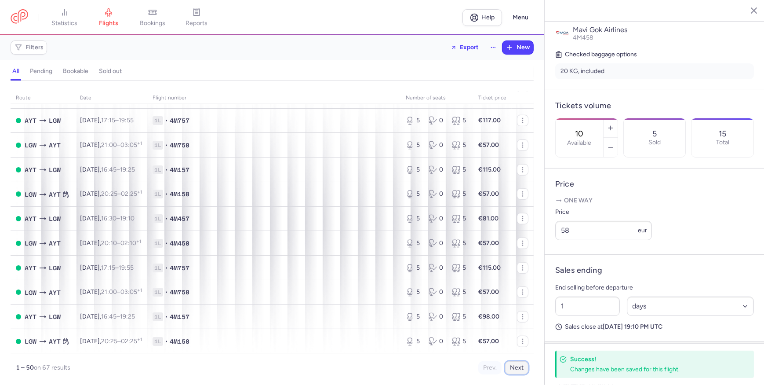
click at [519, 367] on button "Next" at bounding box center [516, 367] width 23 height 13
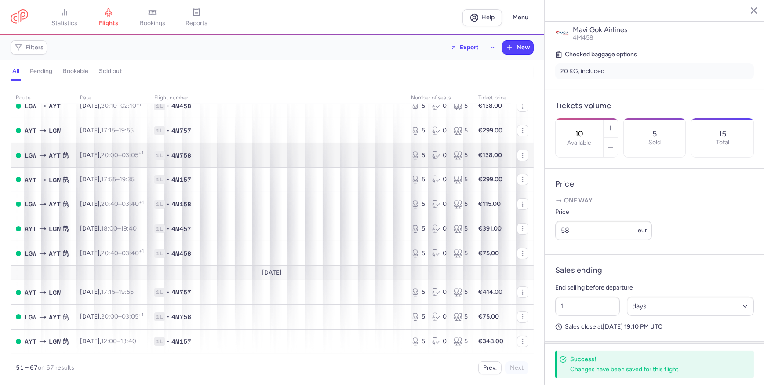
scroll to position [0, 0]
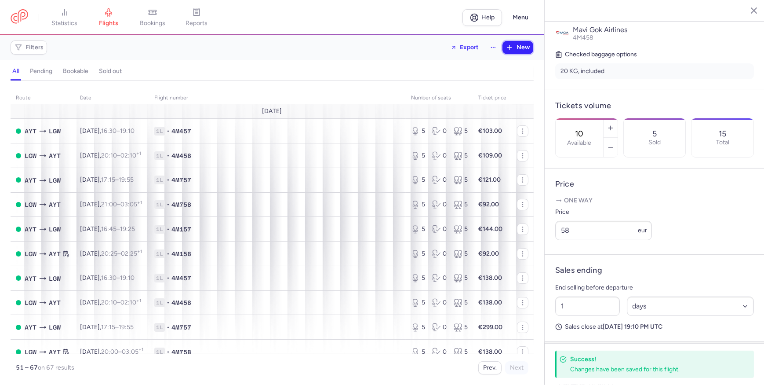
click at [523, 53] on button "New" at bounding box center [517, 47] width 31 height 13
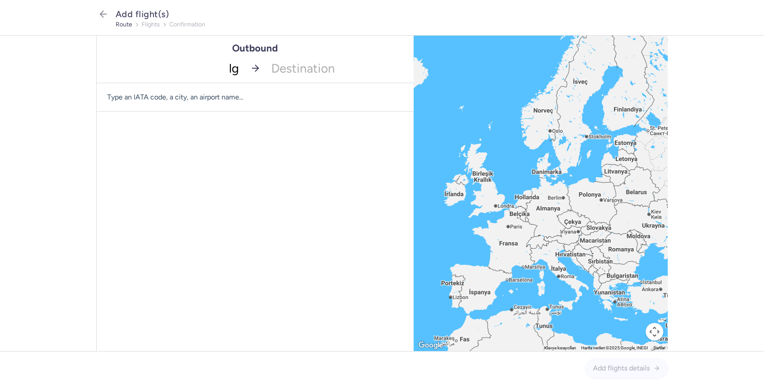
type input "lgw"
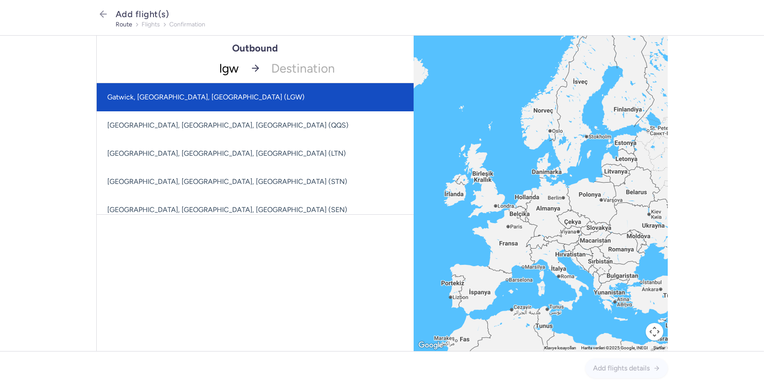
click at [203, 108] on span "Gatwick, [GEOGRAPHIC_DATA], [GEOGRAPHIC_DATA] (LGW)" at bounding box center [255, 97] width 317 height 28
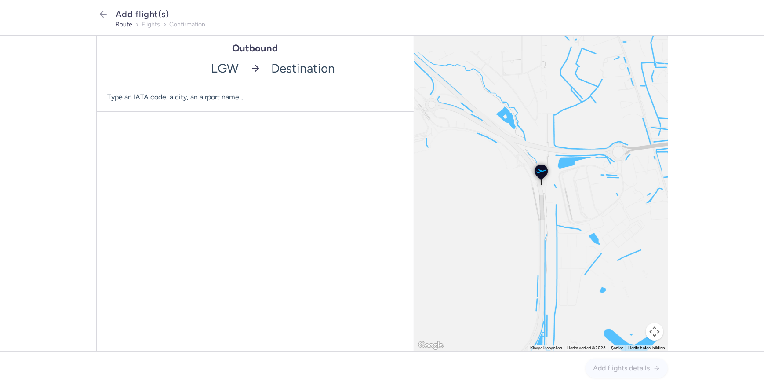
click at [329, 72] on input "-searchbox" at bounding box center [340, 68] width 148 height 29
type input "ayt"
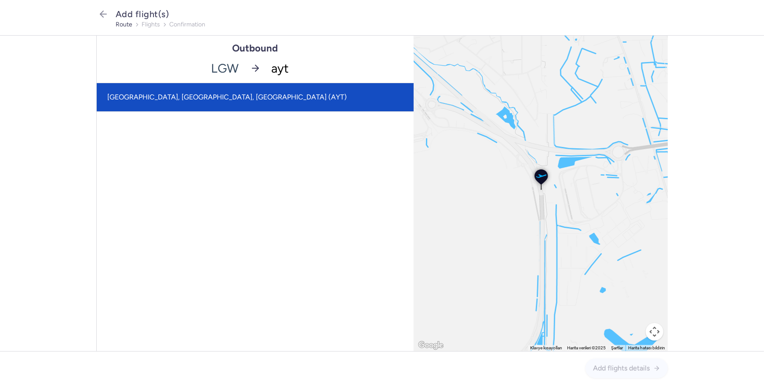
click at [305, 99] on span "[GEOGRAPHIC_DATA], [GEOGRAPHIC_DATA], [GEOGRAPHIC_DATA] (AYT)" at bounding box center [255, 97] width 317 height 28
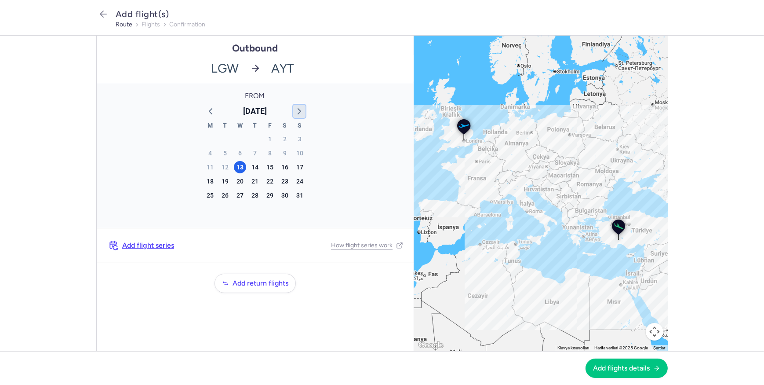
click at [297, 106] on icon "button" at bounding box center [299, 111] width 11 height 11
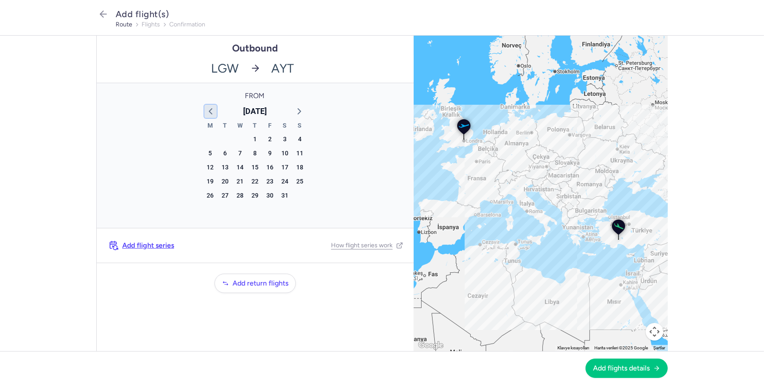
click at [210, 106] on icon "button" at bounding box center [210, 111] width 11 height 11
click at [210, 106] on div "[DATE] M T W T F S S 29 30 31 1 2 3 4 5 6 7 8 9 10 11 12 13 14 15 16 17 18 19 2…" at bounding box center [255, 159] width 110 height 119
click at [211, 110] on icon "button" at bounding box center [210, 111] width 11 height 11
click at [253, 155] on div "6" at bounding box center [255, 153] width 12 height 12
click at [611, 366] on span "Add flights details" at bounding box center [621, 368] width 57 height 8
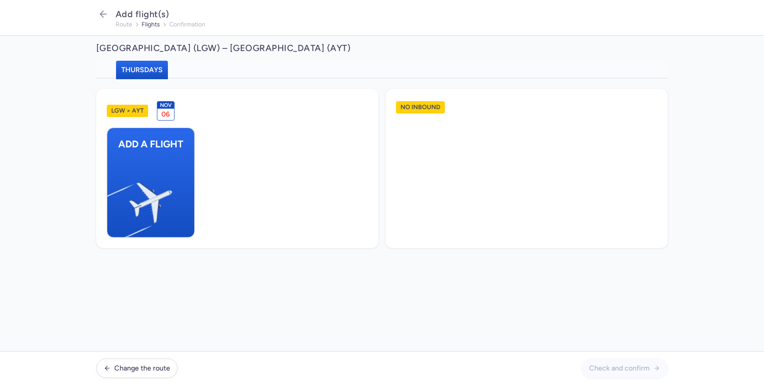
click at [141, 111] on h1 "LGW > AYT" at bounding box center [127, 111] width 41 height 12
click at [154, 111] on div "LGW > AYT [DATE]" at bounding box center [237, 110] width 261 height 33
click at [167, 113] on span "06" at bounding box center [166, 114] width 8 height 8
click at [167, 105] on span "Nov" at bounding box center [166, 105] width 12 height 6
click at [125, 109] on h1 "LGW > AYT" at bounding box center [127, 111] width 41 height 12
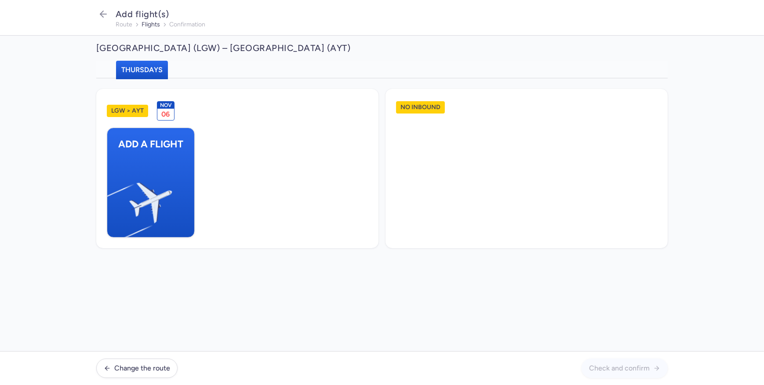
click at [427, 107] on h1 "No inbound" at bounding box center [420, 107] width 49 height 12
click at [386, 240] on div "LGW > AYT [DATE] Add a flight" at bounding box center [527, 168] width 282 height 159
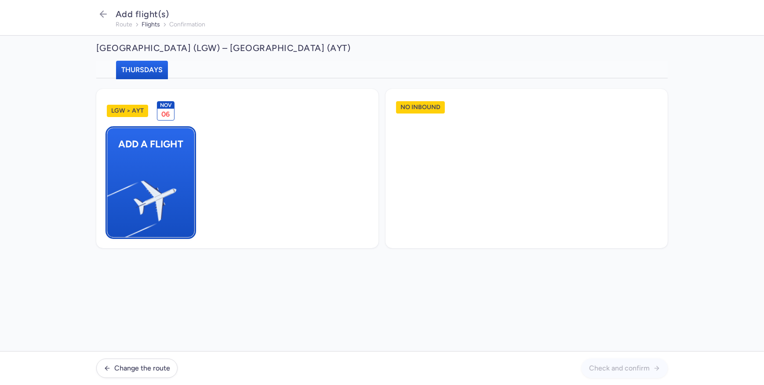
click at [171, 177] on img "button" at bounding box center [111, 197] width 149 height 136
select select "23"
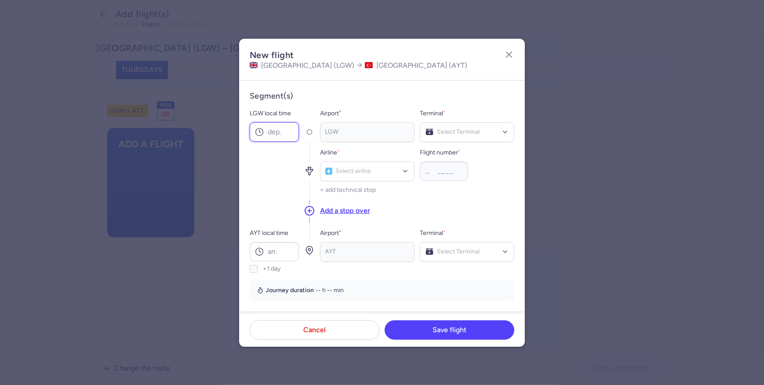
click at [281, 135] on input "LGW local time" at bounding box center [274, 131] width 49 height 19
click at [287, 136] on input "LGW local time" at bounding box center [274, 131] width 49 height 19
type input "15:00"
click at [275, 246] on input "AYT local time" at bounding box center [274, 251] width 49 height 19
type input "22:00"
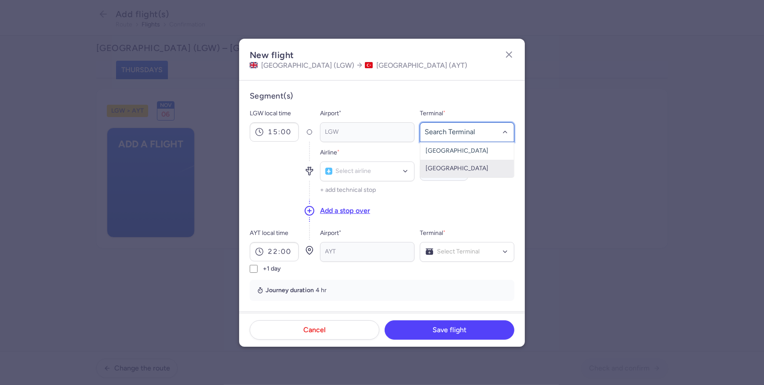
click at [462, 164] on span "[GEOGRAPHIC_DATA]" at bounding box center [457, 167] width 63 height 7
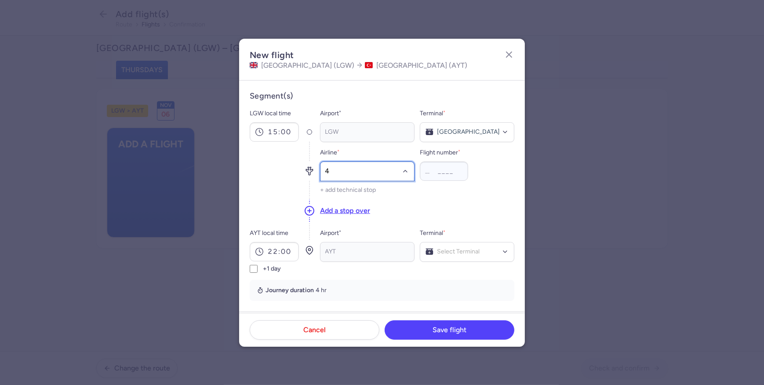
type input "4m"
click at [368, 190] on span "Mavi Gok Airlines" at bounding box center [361, 190] width 47 height 7
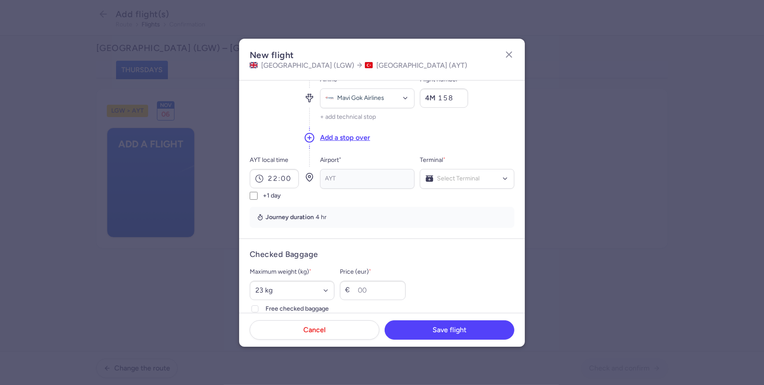
scroll to position [80, 0]
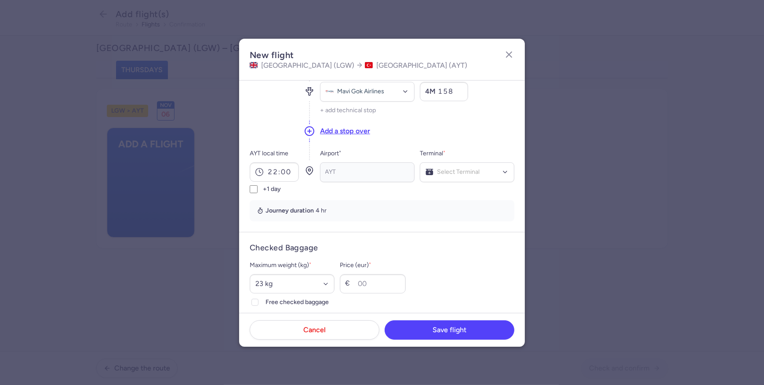
type input "158"
click at [448, 178] on div "Select Terminal" at bounding box center [467, 172] width 95 height 20
click at [450, 192] on span "Terminal 1" at bounding box center [467, 191] width 94 height 18
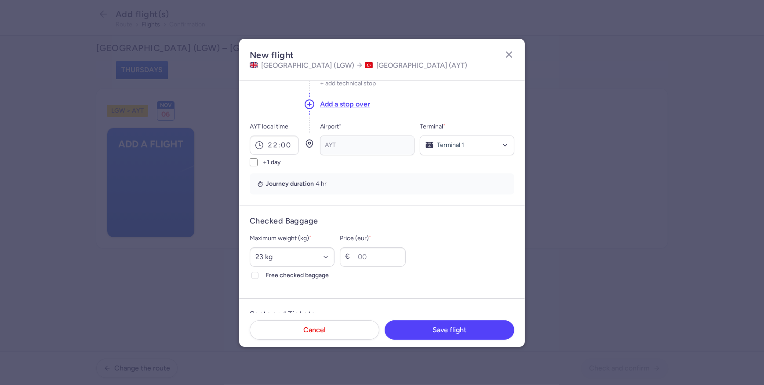
scroll to position [120, 0]
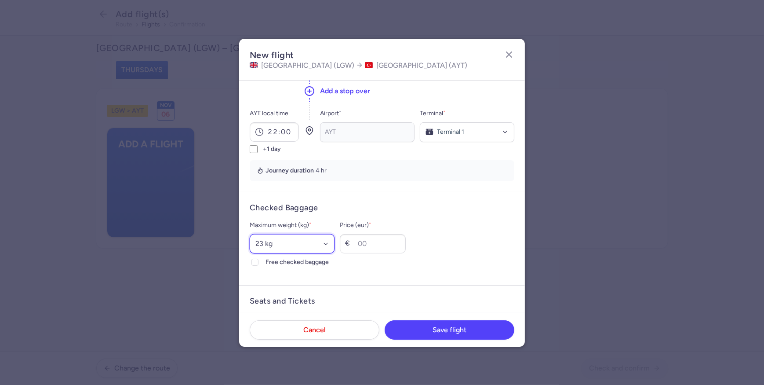
click at [324, 243] on select "Select an option 15 kg 16 kg 17 kg 18 kg 19 kg 20 kg 21 kg 22 kg 23 kg 24 kg 25…" at bounding box center [292, 243] width 85 height 19
select select "20"
click at [250, 234] on select "Select an option 15 kg 16 kg 17 kg 18 kg 19 kg 20 kg 21 kg 22 kg 23 kg 24 kg 25…" at bounding box center [292, 243] width 85 height 19
click at [293, 261] on span "Free checked baggage" at bounding box center [300, 262] width 69 height 11
click at [258, 261] on input "Free checked baggage" at bounding box center [254, 261] width 7 height 7
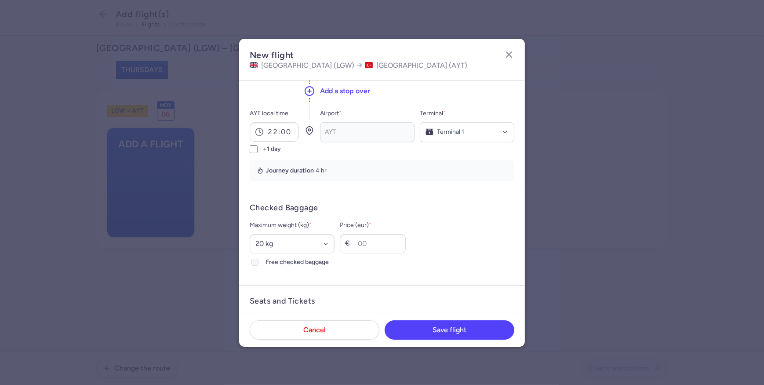
checkbox input "true"
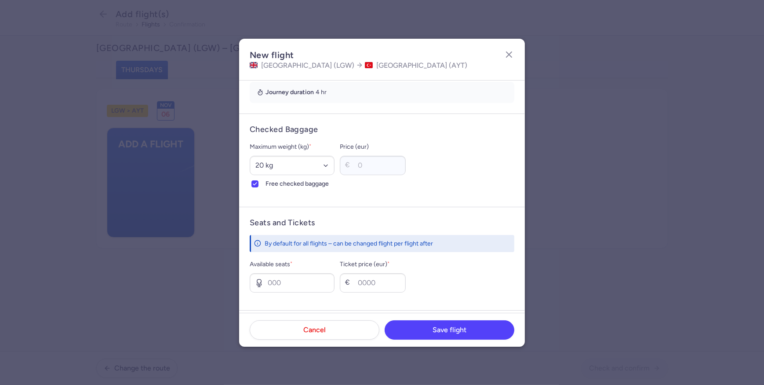
scroll to position [295, 0]
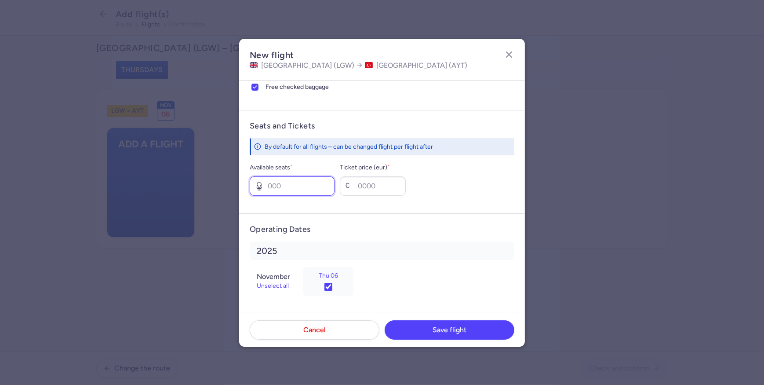
click at [322, 184] on input "Available seats *" at bounding box center [292, 185] width 85 height 19
type input "10"
click at [354, 187] on div "€" at bounding box center [349, 186] width 9 height 9
click at [377, 182] on input "Ticket price (eur) *" at bounding box center [373, 185] width 66 height 19
type input "58"
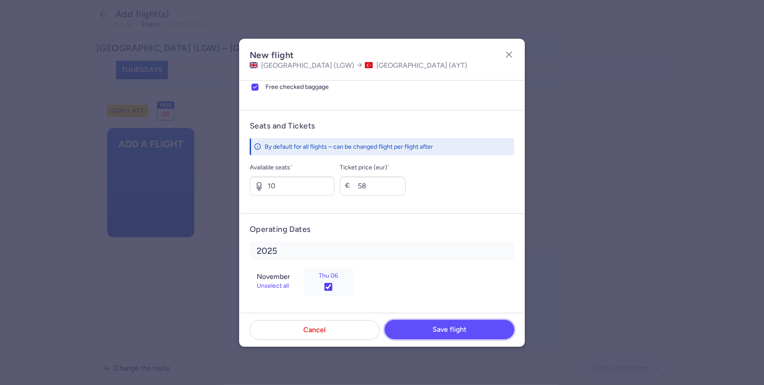
click at [468, 327] on button "Save flight" at bounding box center [450, 329] width 130 height 19
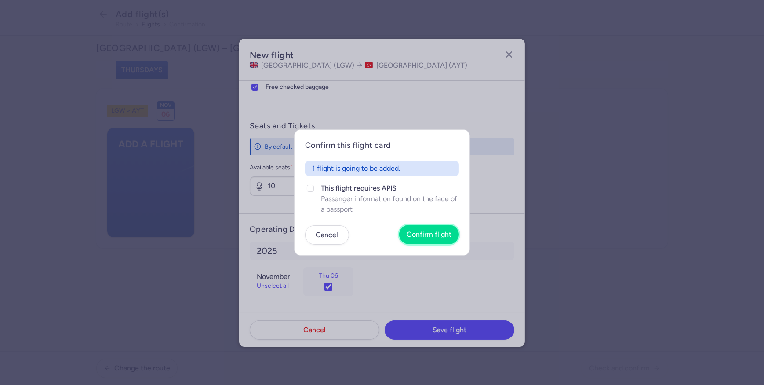
click at [420, 227] on button "Confirm flight" at bounding box center [429, 234] width 60 height 19
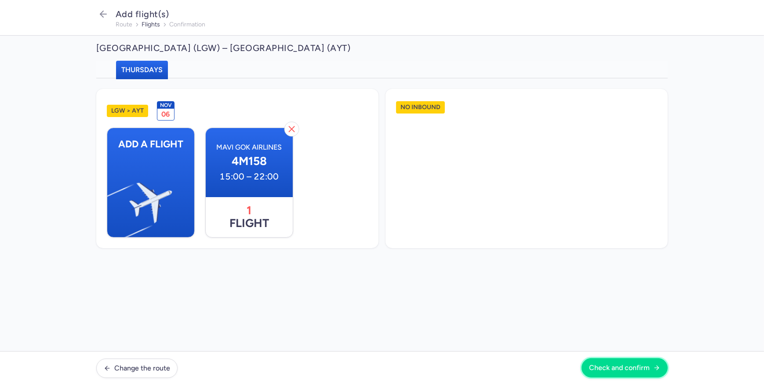
click at [642, 366] on span "Check and confirm" at bounding box center [619, 368] width 61 height 8
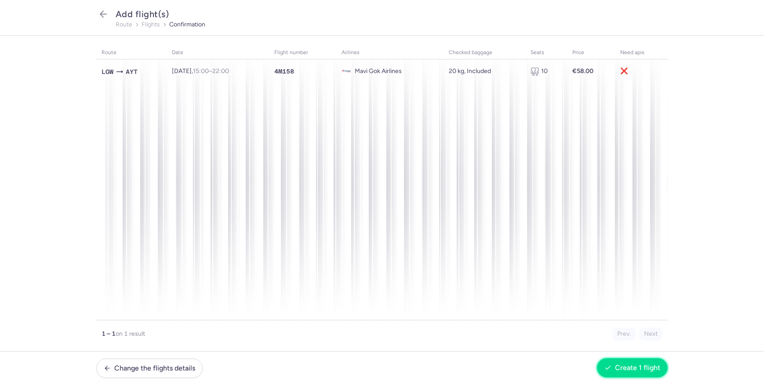
click at [611, 360] on button "Create 1 flight" at bounding box center [632, 367] width 71 height 19
